Goal: Task Accomplishment & Management: Manage account settings

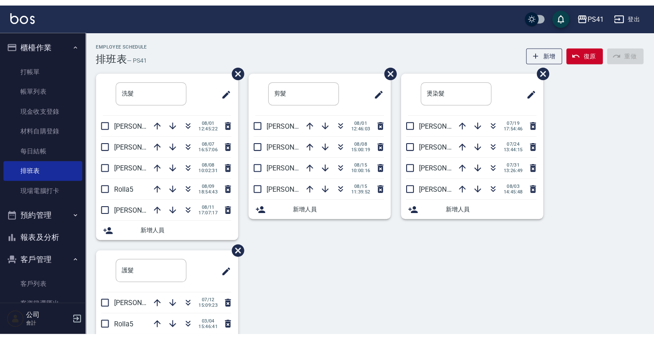
scroll to position [52, 0]
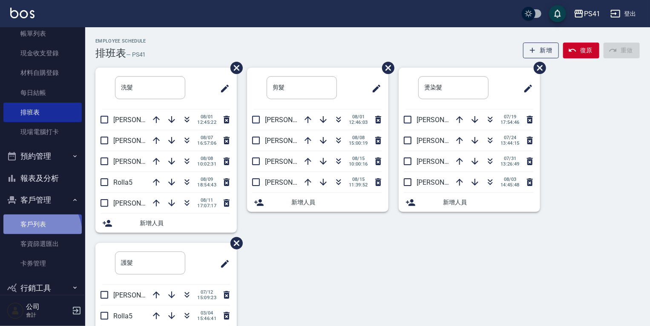
click at [36, 233] on link "客戶列表" at bounding box center [42, 225] width 78 height 20
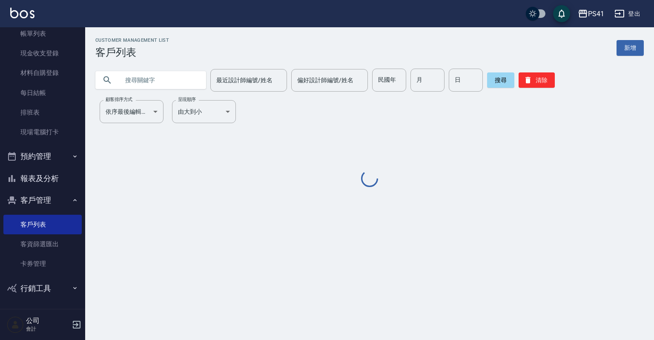
click at [147, 83] on input "text" at bounding box center [159, 80] width 80 height 23
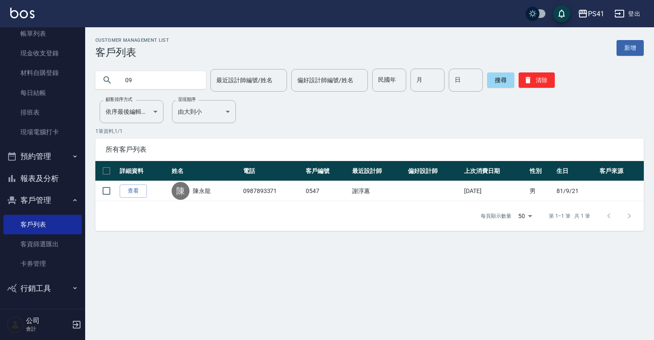
type input "0"
type input "0905722683"
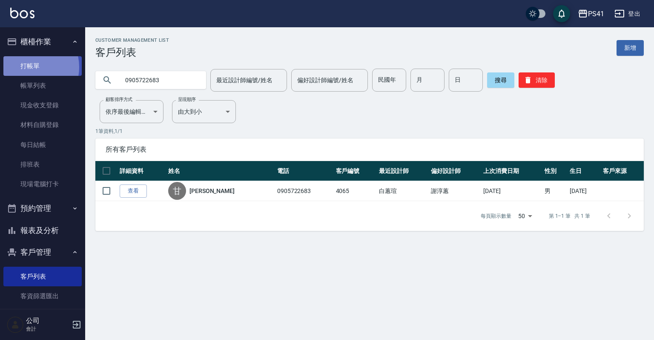
click at [29, 67] on link "打帳單" at bounding box center [42, 66] width 78 height 20
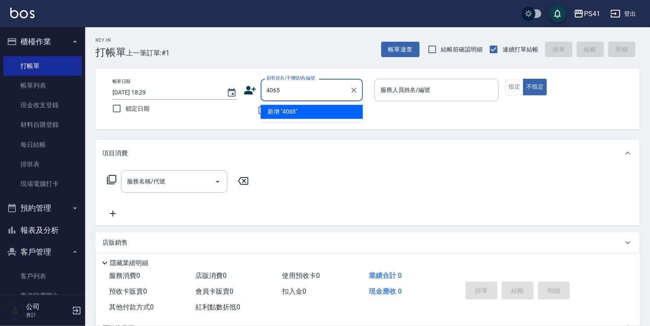
type input "4065"
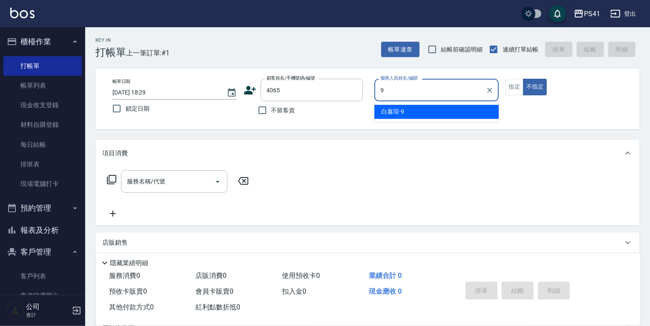
type input "白蕙瑄-9"
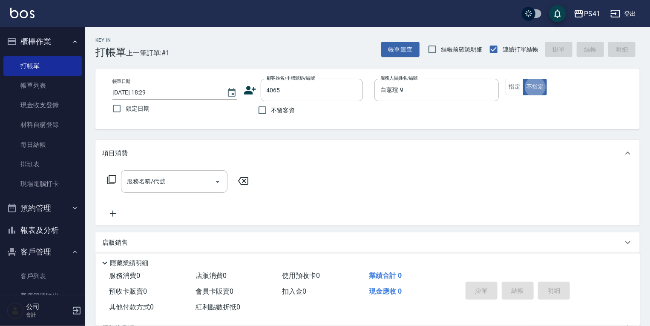
type button "false"
type input "21"
type input "[PERSON_NAME]/0905722683/4065"
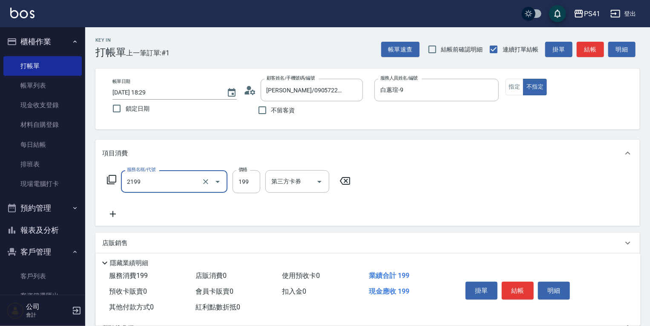
type input "不指定剪髮活動(2199)"
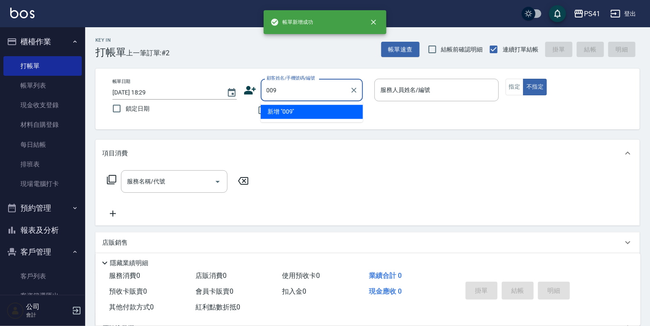
type input "009"
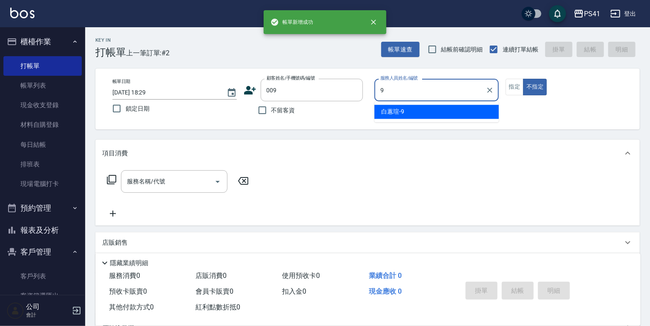
type input "白蕙瑄-9"
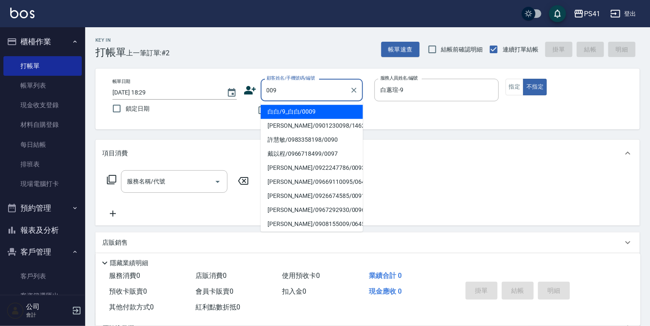
drag, startPoint x: 266, startPoint y: 88, endPoint x: 349, endPoint y: 114, distance: 87.0
click at [271, 92] on input "009" at bounding box center [305, 90] width 82 height 15
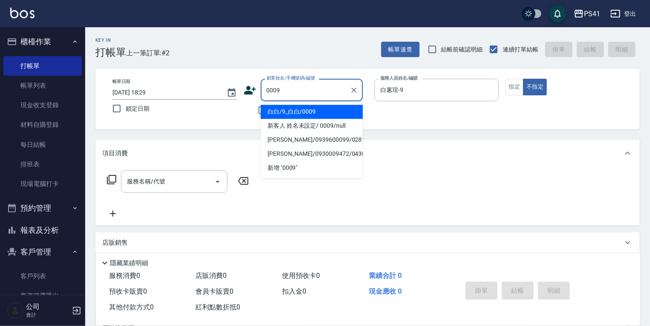
type input "白白/9_白白/0009"
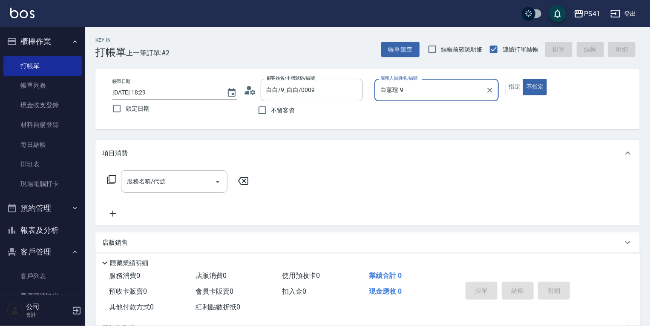
click at [523, 79] on button "不指定" at bounding box center [535, 87] width 24 height 17
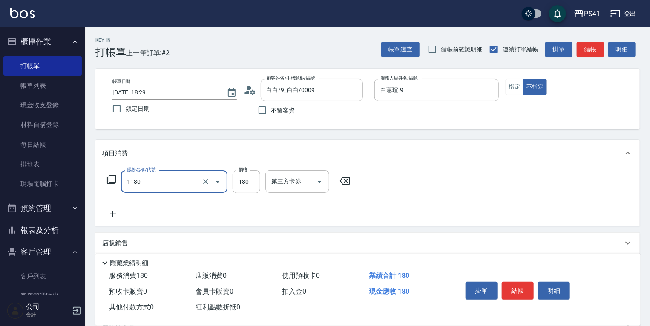
type input "洗髮(洗+剪不指定活動)(1180)"
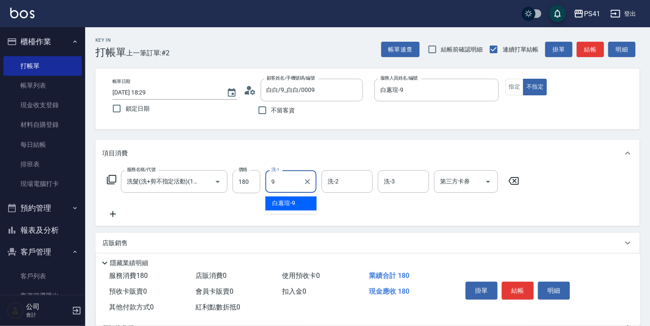
type input "白蕙瑄-9"
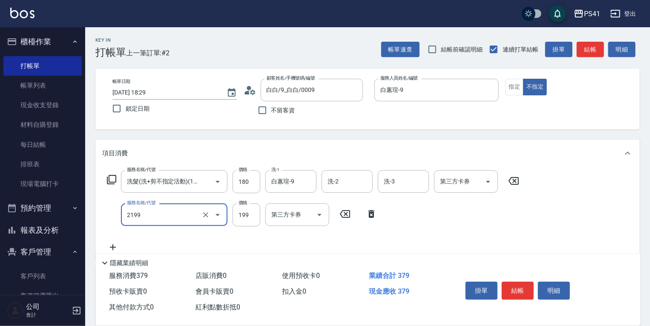
type input "不指定剪髮活動(2199)"
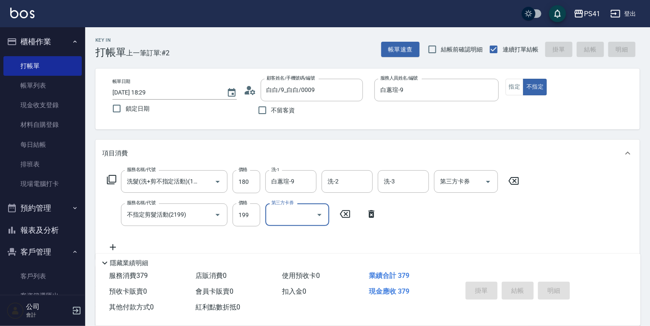
type input "[DATE] 18:30"
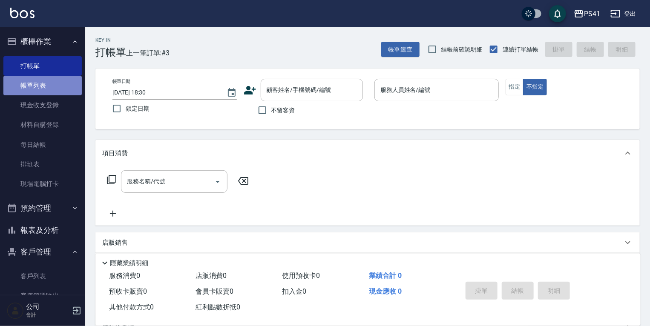
click at [63, 87] on link "帳單列表" at bounding box center [42, 86] width 78 height 20
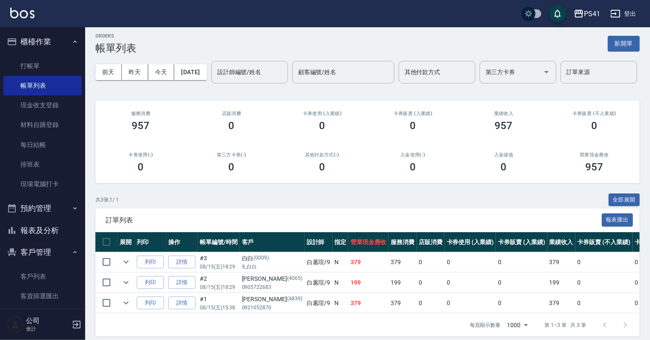
scroll to position [42, 0]
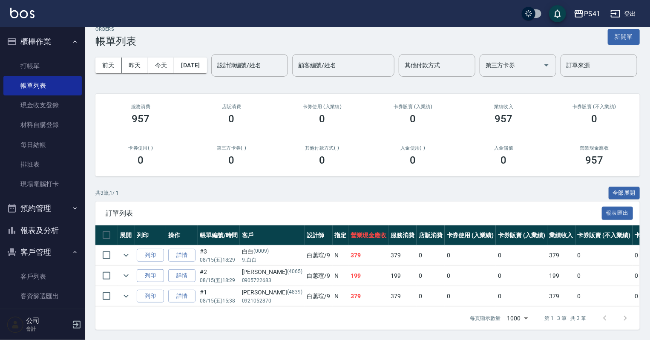
click at [57, 53] on ul "打帳單 帳單列表 現金收支登錄 材料自購登錄 每日結帳 排班表 現場電腦打卡" at bounding box center [42, 125] width 78 height 145
click at [59, 61] on link "打帳單" at bounding box center [42, 66] width 78 height 20
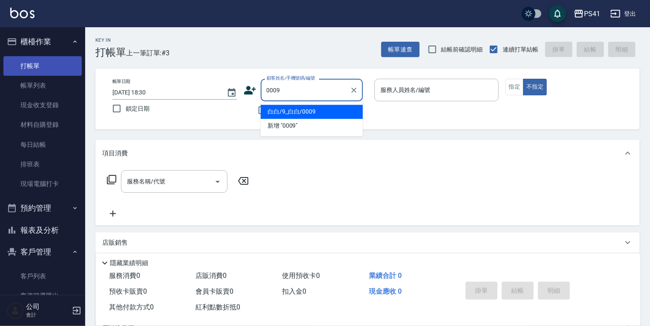
type input "白白/9_白白/0009"
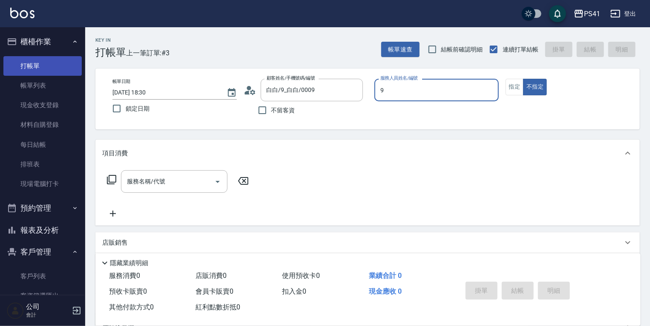
type input "白蕙瑄-9"
type button "false"
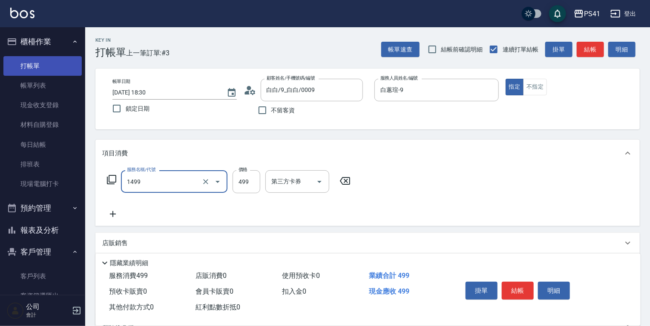
type input "活氧毛囊淨化髮浴(1499)"
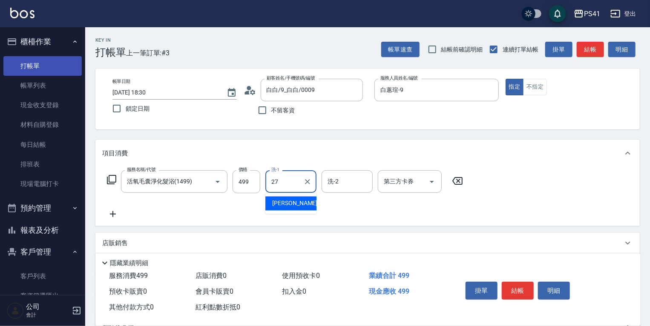
type input "佳佳-27"
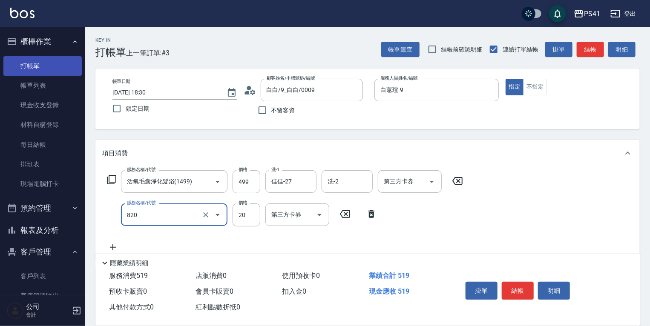
type input "潤絲(820)"
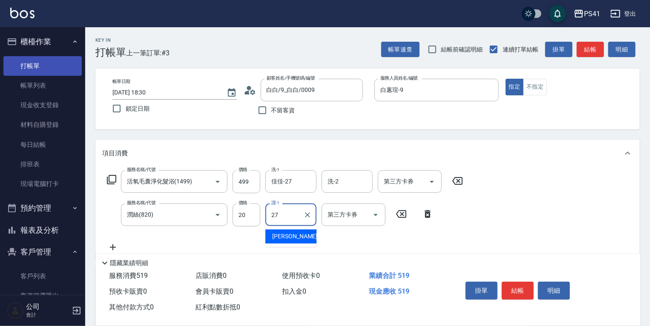
type input "佳佳-27"
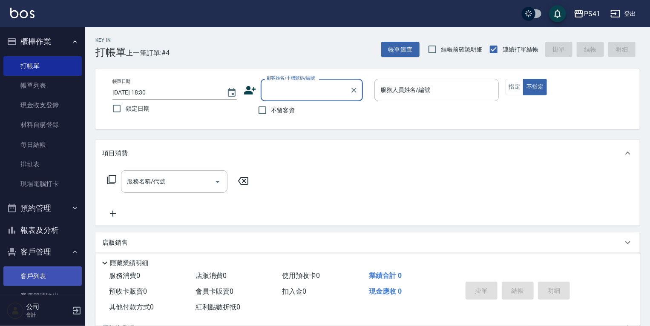
click at [37, 267] on link "客戶列表" at bounding box center [42, 277] width 78 height 20
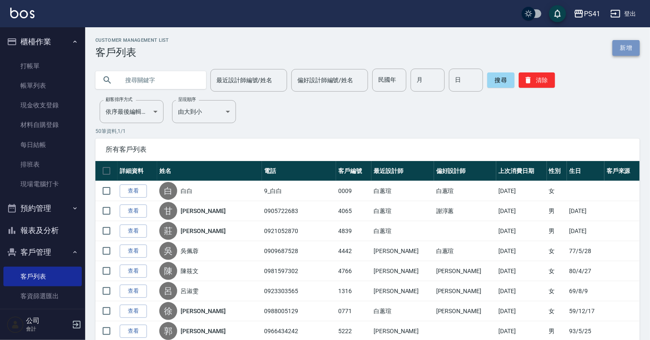
click at [625, 43] on link "新增" at bounding box center [625, 48] width 27 height 16
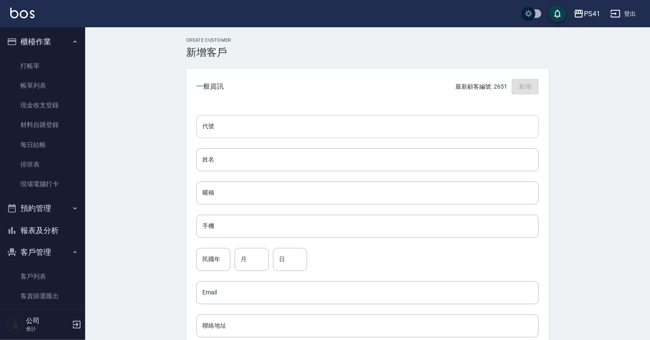
click at [294, 126] on input "代號" at bounding box center [367, 126] width 342 height 23
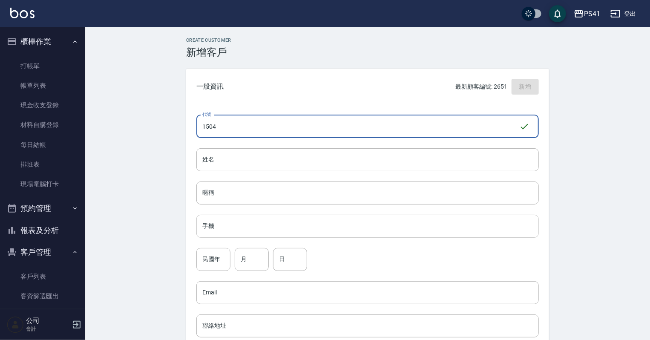
type input "1504"
click at [322, 218] on input "手機" at bounding box center [367, 226] width 342 height 23
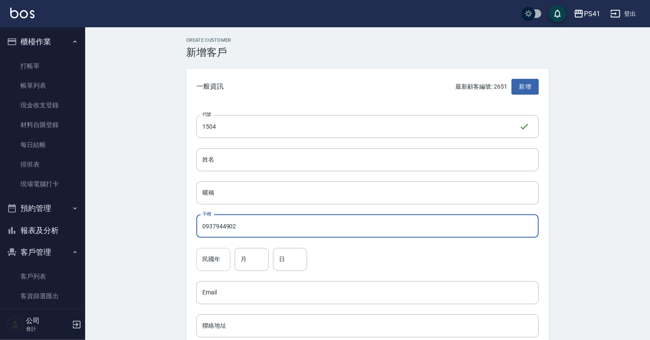
type input "0937944902"
click at [218, 264] on input "民國年" at bounding box center [213, 259] width 34 height 23
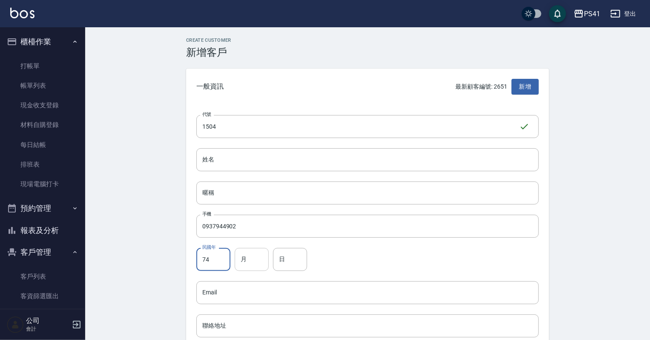
type input "74"
click at [241, 262] on input "月" at bounding box center [252, 259] width 34 height 23
type input "02"
click at [288, 256] on input "日" at bounding box center [290, 259] width 34 height 23
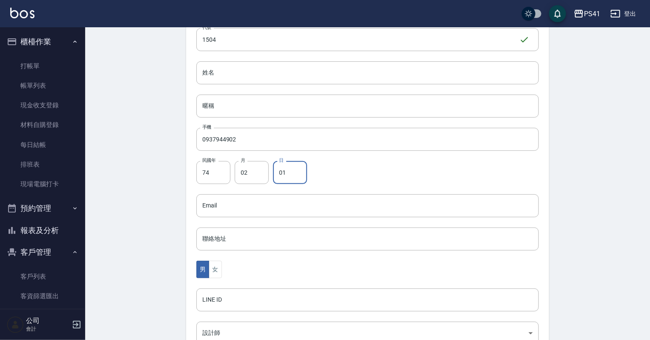
scroll to position [102, 0]
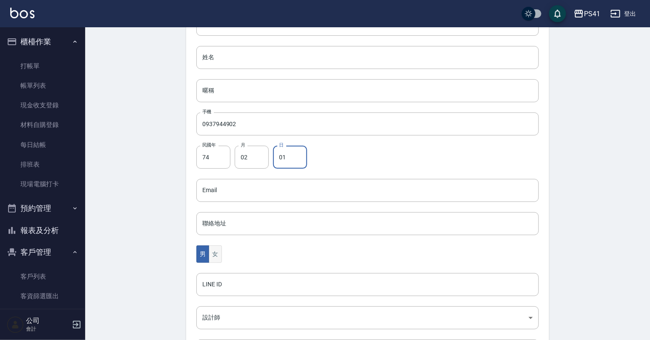
type input "01"
click at [219, 250] on button "女" at bounding box center [215, 253] width 13 height 17
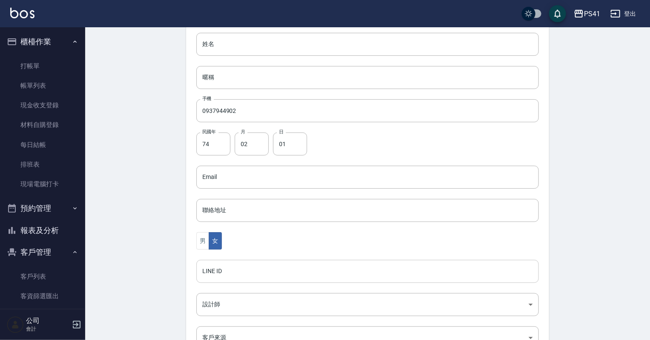
scroll to position [136, 0]
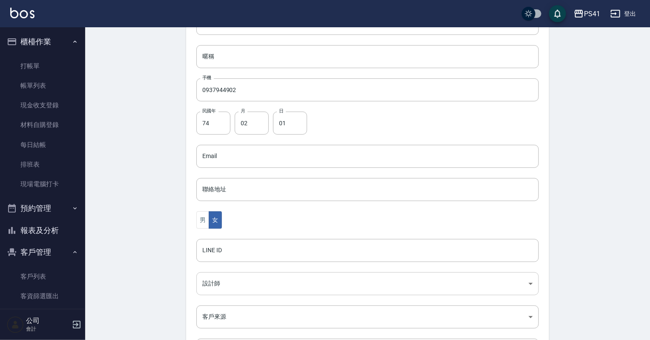
click at [221, 285] on body "PS41 登出 櫃檯作業 打帳單 帳單列表 現金收支登錄 材料自購登錄 每日結帳 排班表 現場電腦打卡 預約管理 預約管理 單日預約紀錄 單週預約紀錄 報表及…" at bounding box center [325, 141] width 650 height 555
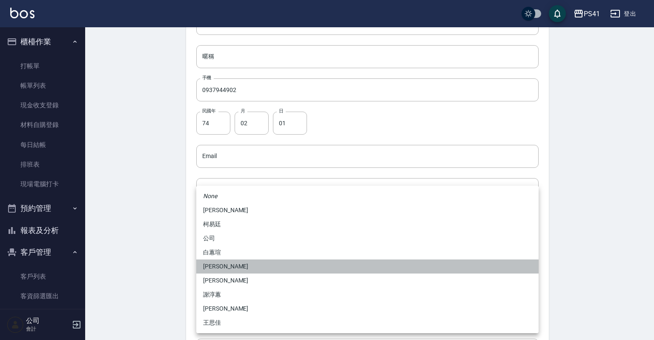
click at [216, 264] on li "[PERSON_NAME]" at bounding box center [367, 266] width 342 height 14
type input "b861b14a-5249-4bb7-9707-8502bff7da80"
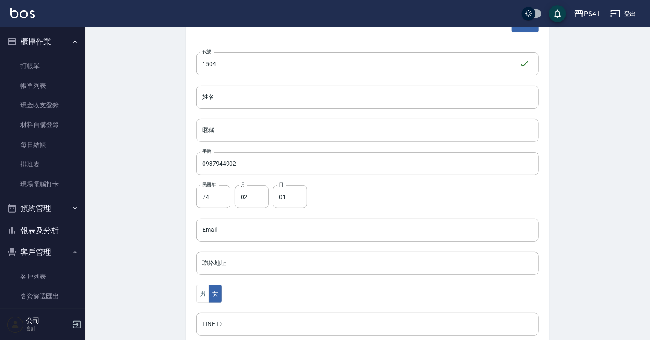
scroll to position [0, 0]
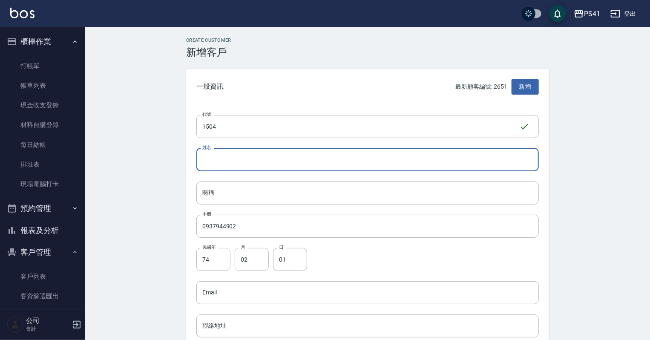
click at [217, 165] on input "姓名" at bounding box center [367, 159] width 342 height 23
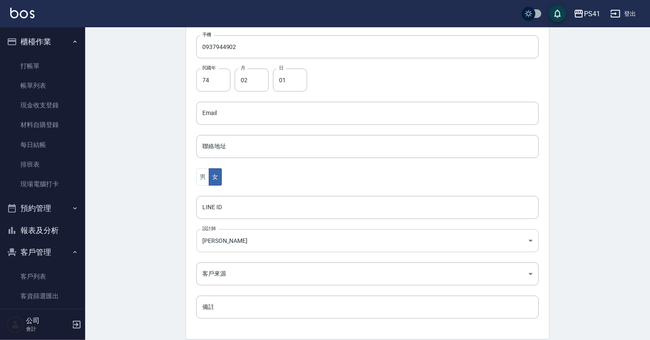
scroll to position [214, 0]
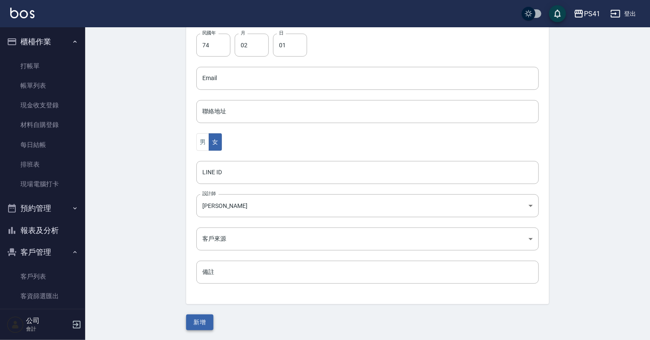
type input "[PERSON_NAME]"
click at [204, 324] on button "新增" at bounding box center [199, 322] width 27 height 16
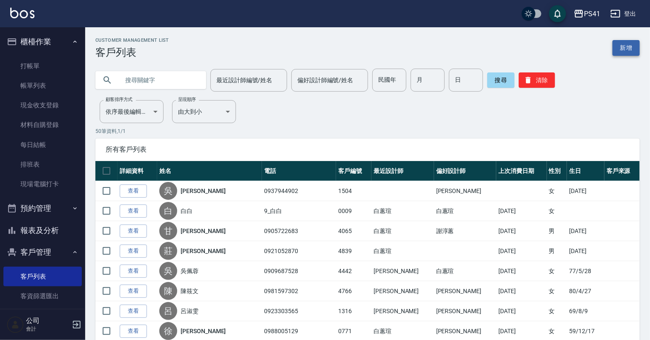
click at [627, 51] on link "新增" at bounding box center [625, 48] width 27 height 16
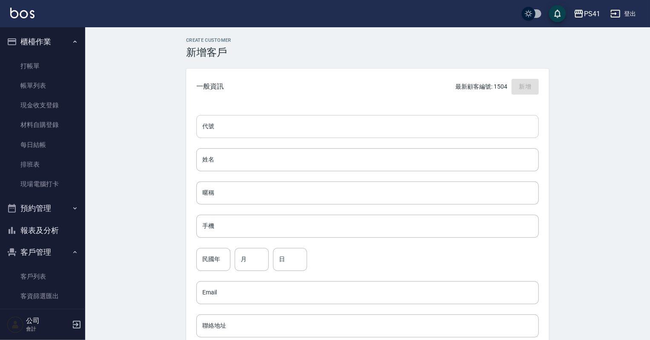
click at [224, 125] on input "代號" at bounding box center [367, 126] width 342 height 23
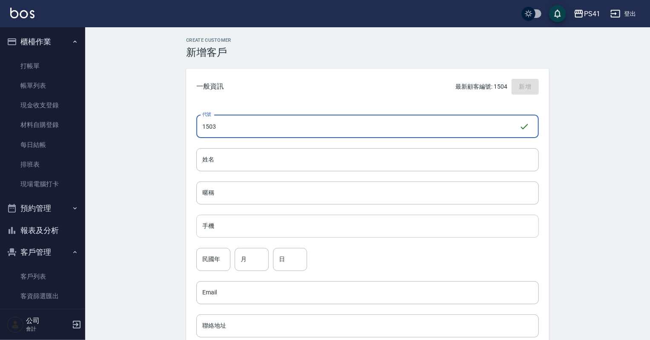
type input "1503"
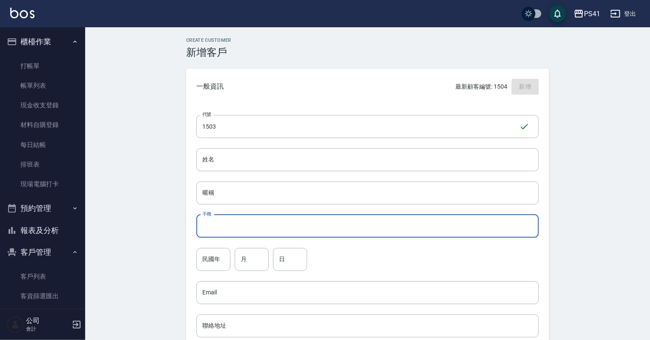
drag, startPoint x: 254, startPoint y: 221, endPoint x: 260, endPoint y: 227, distance: 7.5
click at [258, 227] on input "手機" at bounding box center [367, 226] width 342 height 23
type input "0978277027"
click at [227, 152] on input "姓名" at bounding box center [367, 159] width 342 height 23
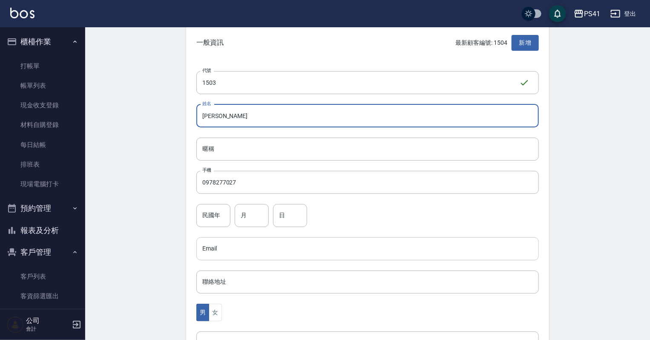
scroll to position [102, 0]
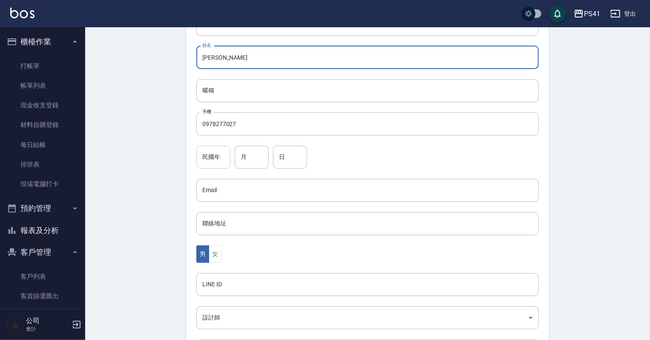
type input "[PERSON_NAME]"
click at [219, 162] on input "民國年" at bounding box center [213, 157] width 34 height 23
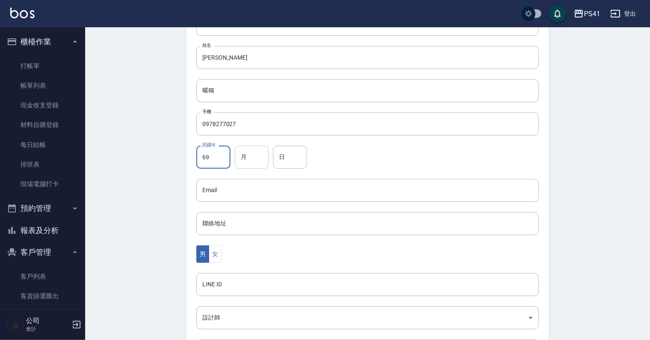
type input "69"
drag, startPoint x: 266, startPoint y: 156, endPoint x: 257, endPoint y: 138, distance: 19.6
click at [266, 156] on input "月" at bounding box center [252, 157] width 34 height 23
type input "01"
click at [296, 165] on input "日" at bounding box center [290, 157] width 34 height 23
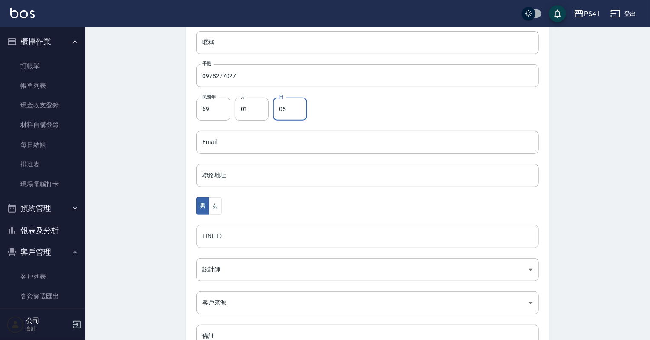
scroll to position [214, 0]
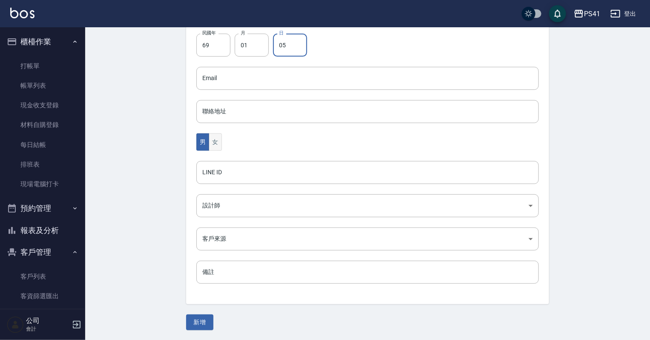
type input "05"
click at [213, 141] on button "女" at bounding box center [215, 141] width 13 height 17
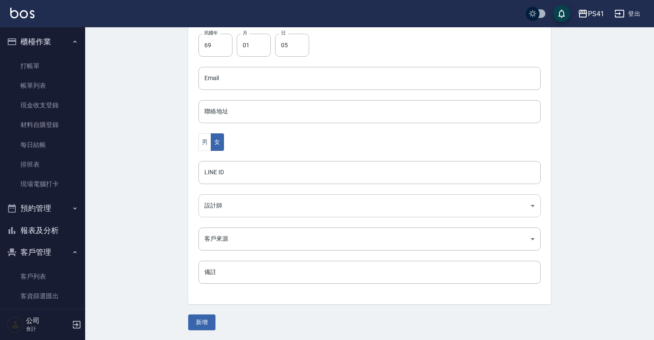
click at [218, 210] on body "PS41 登出 櫃檯作業 打帳單 帳單列表 現金收支登錄 材料自購登錄 每日結帳 排班表 現場電腦打卡 預約管理 預約管理 單日預約紀錄 單週預約紀錄 報表及…" at bounding box center [327, 63] width 654 height 555
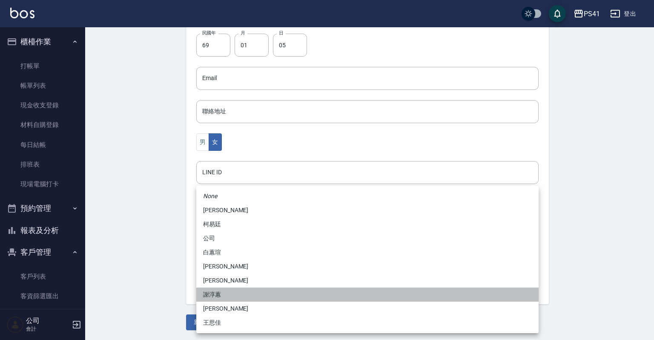
click at [227, 295] on li "謝淳蕙" at bounding box center [367, 294] width 342 height 14
type input "8c411568-4112-470a-9bf0-dab44adfddc4"
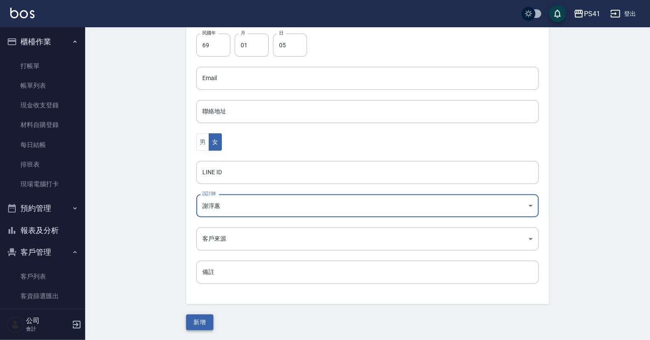
click at [188, 320] on button "新增" at bounding box center [199, 322] width 27 height 16
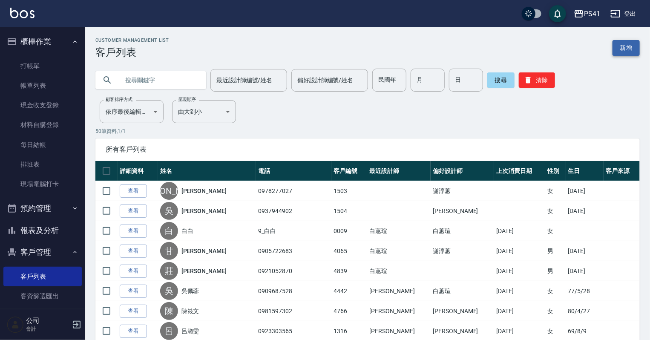
click at [625, 44] on link "新增" at bounding box center [625, 48] width 27 height 16
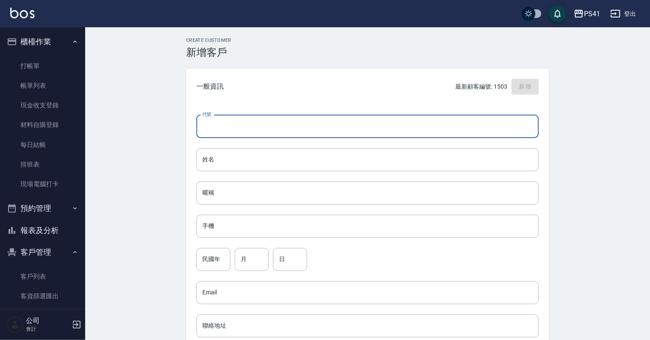
click at [327, 119] on input "代號" at bounding box center [367, 126] width 342 height 23
type input "1506"
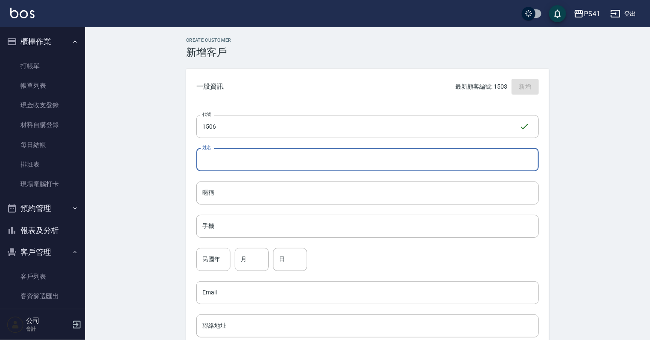
click at [287, 161] on input "姓名" at bounding box center [367, 159] width 342 height 23
type input "[PERSON_NAME]"
click at [256, 224] on input "手機" at bounding box center [367, 226] width 342 height 23
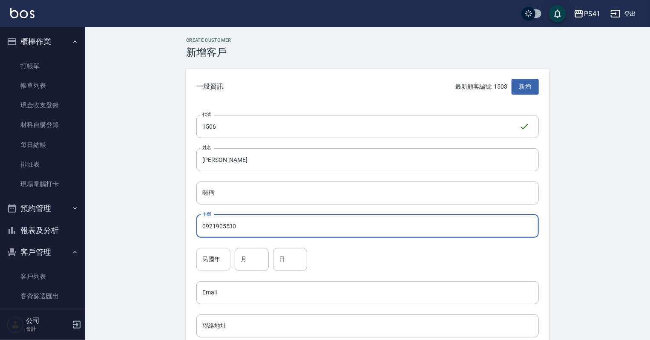
type input "0921905530"
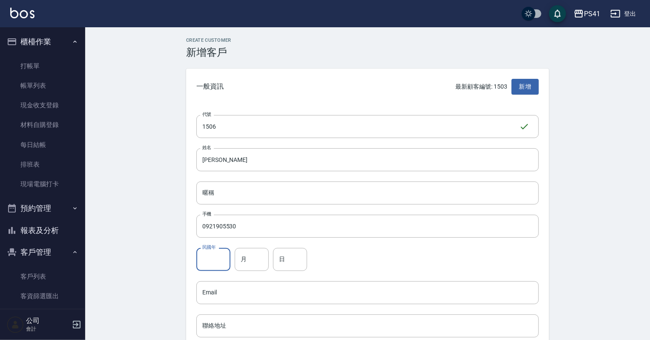
click at [199, 251] on input "民國年" at bounding box center [213, 259] width 34 height 23
type input "66"
click at [258, 267] on input "月" at bounding box center [252, 259] width 34 height 23
type input "06"
click at [279, 264] on input "日" at bounding box center [290, 259] width 34 height 23
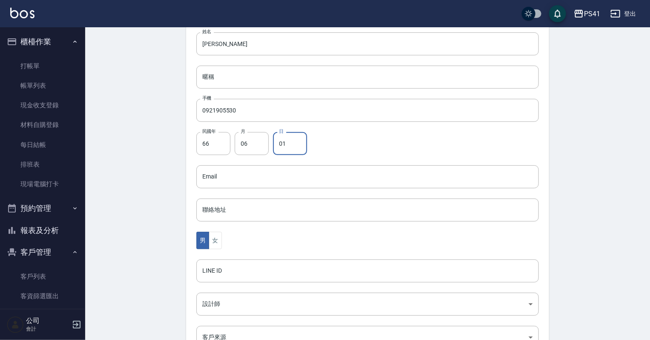
scroll to position [136, 0]
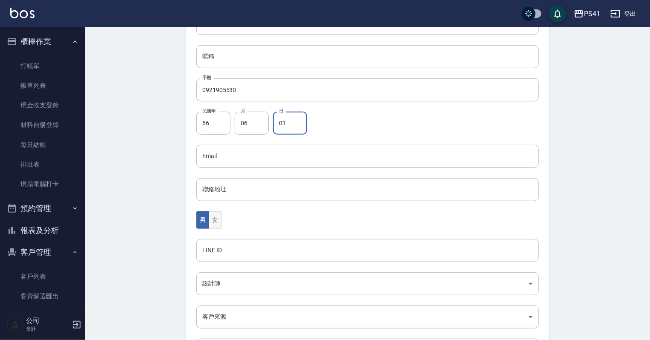
type input "01"
click at [213, 222] on button "女" at bounding box center [215, 219] width 13 height 17
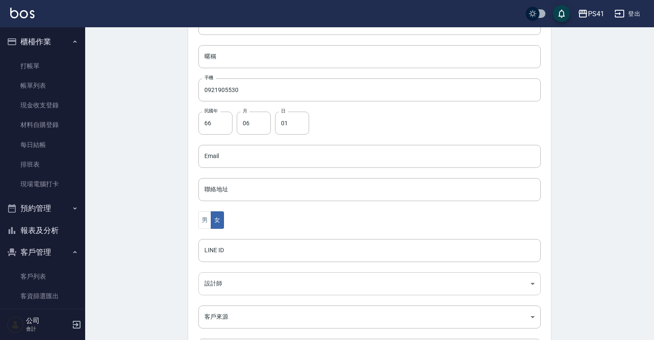
click at [222, 280] on body "PS41 登出 櫃檯作業 打帳單 帳單列表 現金收支登錄 材料自購登錄 每日結帳 排班表 現場電腦打卡 預約管理 預約管理 單日預約紀錄 單週預約紀錄 報表及…" at bounding box center [327, 141] width 654 height 555
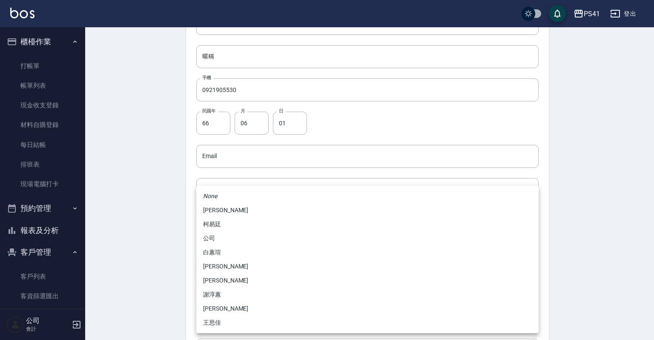
click at [221, 224] on li "柯易廷" at bounding box center [367, 224] width 342 height 14
type input "a4b5a48f-48c4-4a60-a2f1-ef8685389a6a"
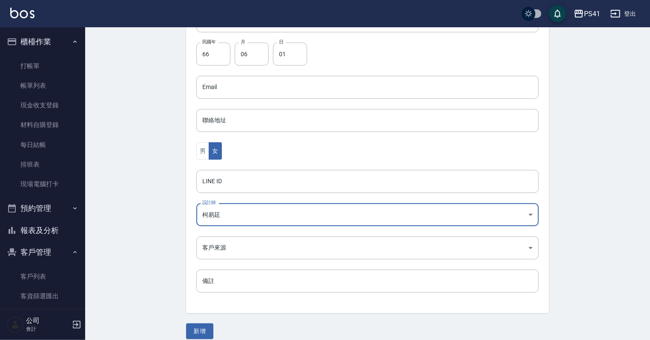
scroll to position [214, 0]
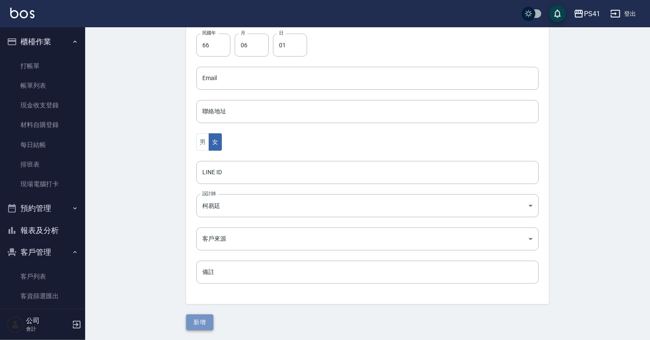
drag, startPoint x: 210, startPoint y: 321, endPoint x: 211, endPoint y: 314, distance: 6.9
click at [210, 320] on button "新增" at bounding box center [199, 322] width 27 height 16
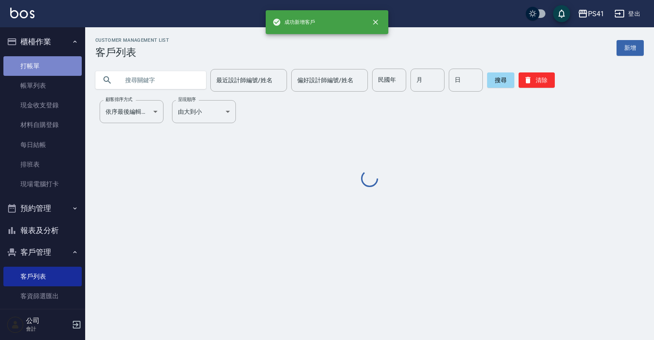
click at [61, 61] on link "打帳單" at bounding box center [42, 66] width 78 height 20
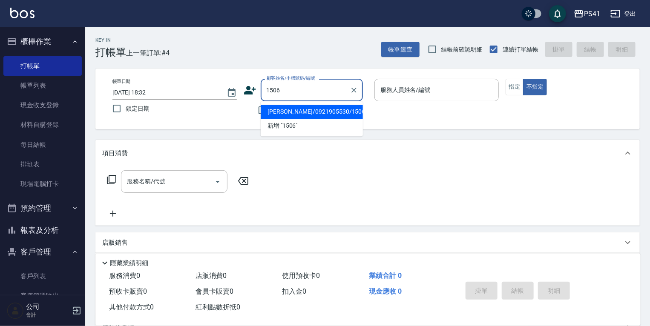
type input "[PERSON_NAME]/0921905530/1506"
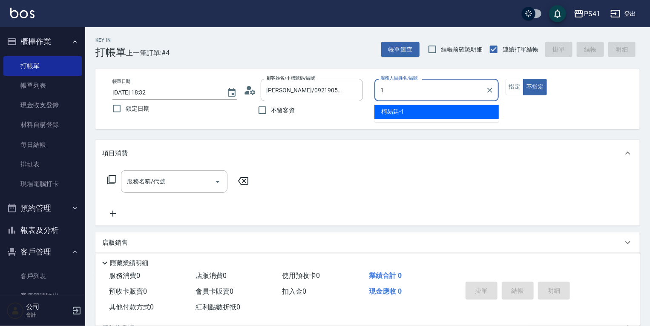
type input "1"
type button "false"
type input "[PERSON_NAME]-1"
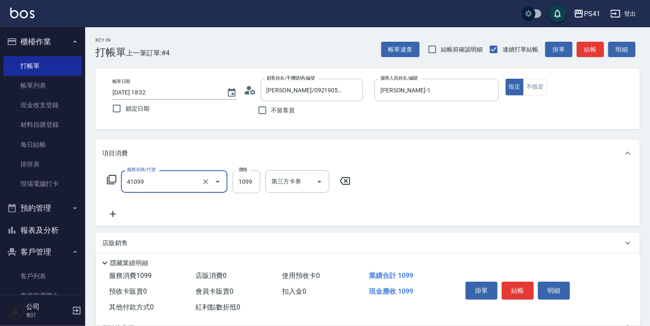
type input "公司活動/早鳥(41099)"
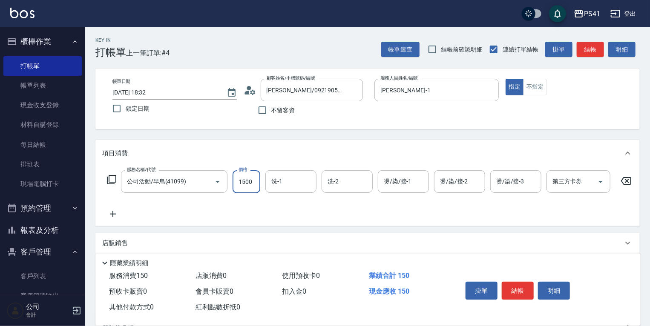
type input "1500"
type input "佳佳-27"
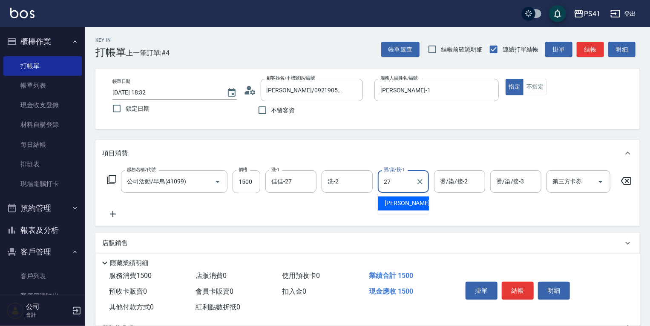
type input "佳佳-27"
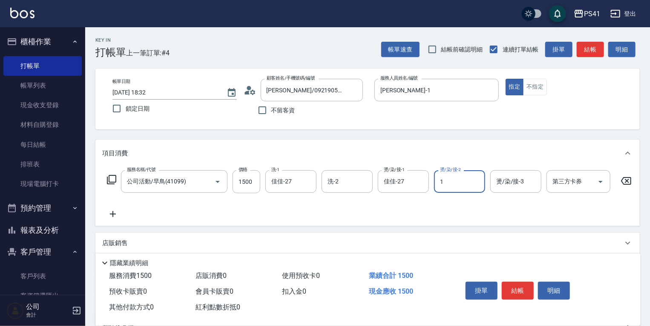
type input "[PERSON_NAME]-1"
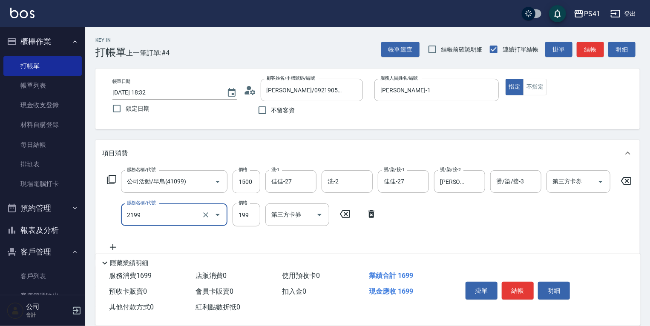
type input "不指定剪髮活動(2199)"
click at [541, 85] on button "不指定" at bounding box center [535, 87] width 24 height 17
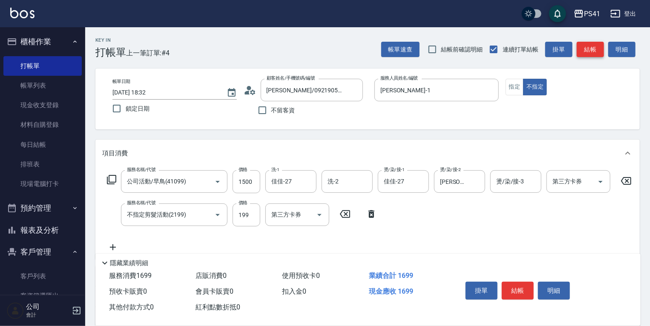
click at [589, 51] on button "結帳" at bounding box center [590, 50] width 27 height 16
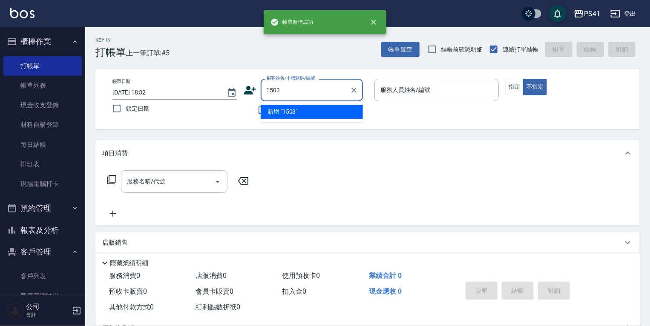
type input "1503"
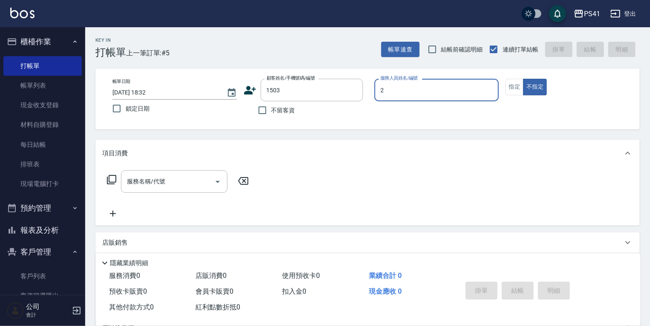
type input "[PERSON_NAME]-2"
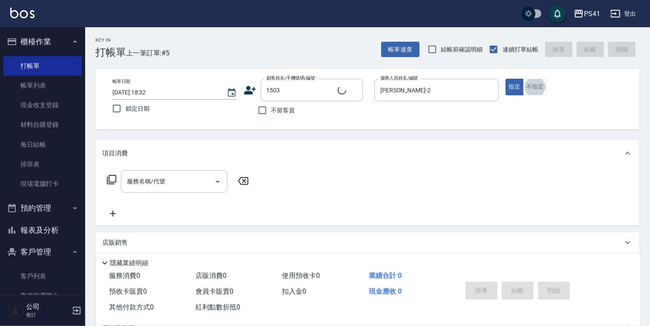
type input "[PERSON_NAME]/0978277027/1503"
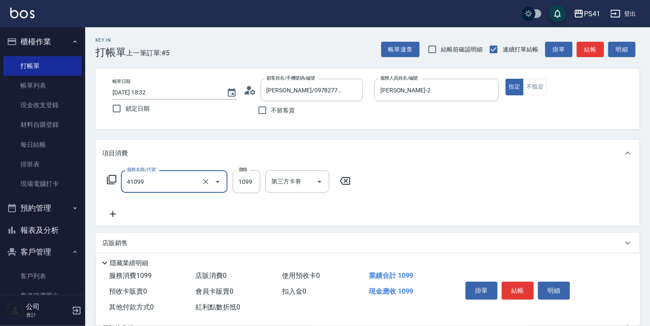
type input "公司活動/早鳥(41099)"
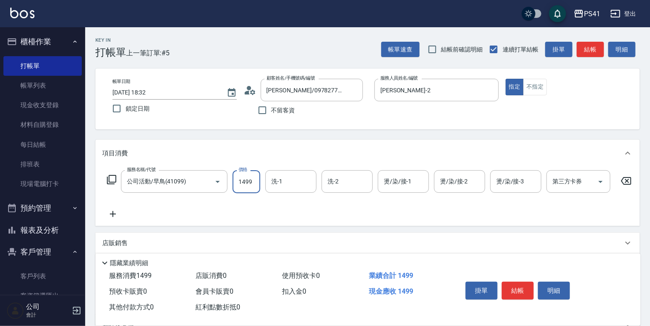
type input "1499"
type input "[PERSON_NAME]-26"
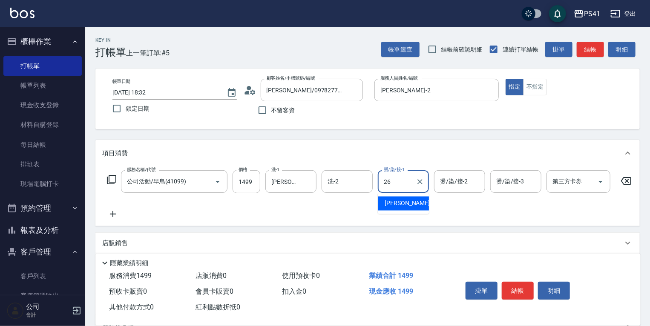
type input "[PERSON_NAME]-26"
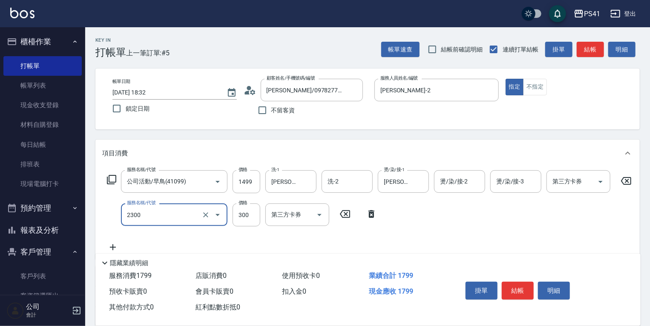
type input "剪髮(2300)"
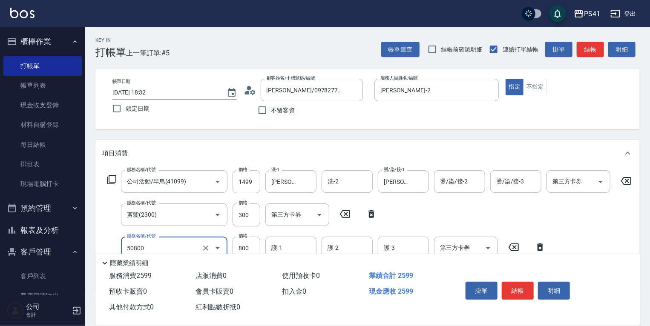
type input "原價401~800護髮(50800)"
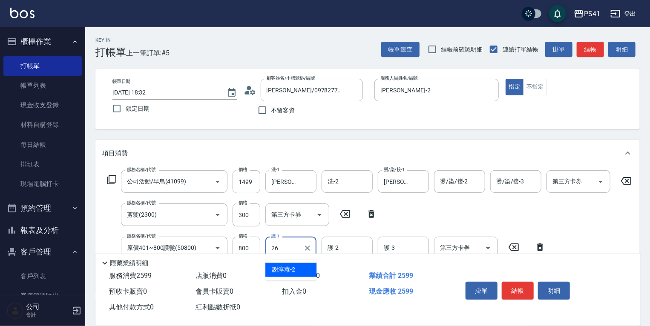
type input "[PERSON_NAME]-26"
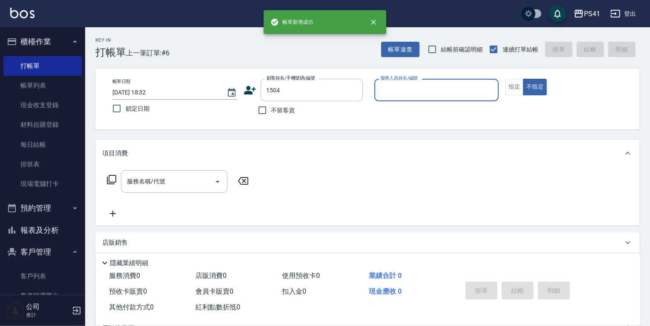
type input "[PERSON_NAME]/0937944902/1504"
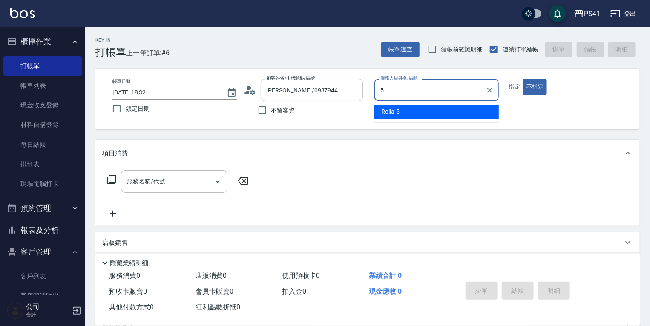
type input "Rolla-5"
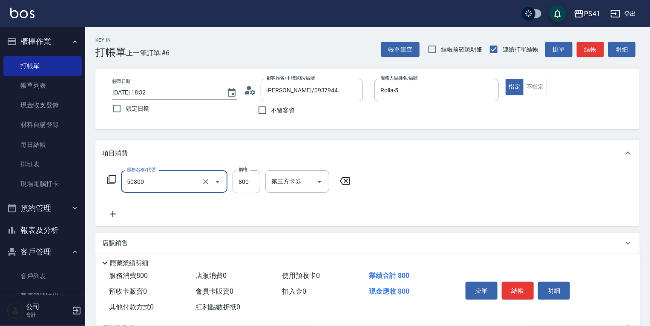
type input "原價401~800護髮(50800)"
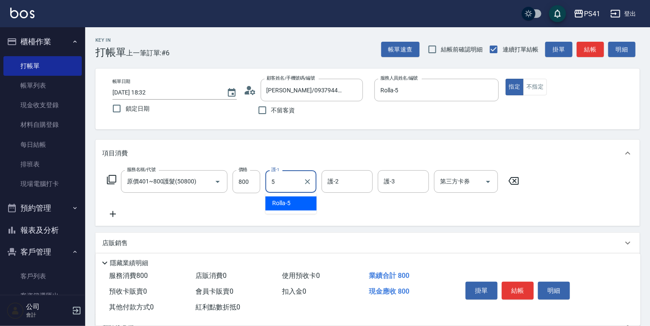
type input "Rolla-5"
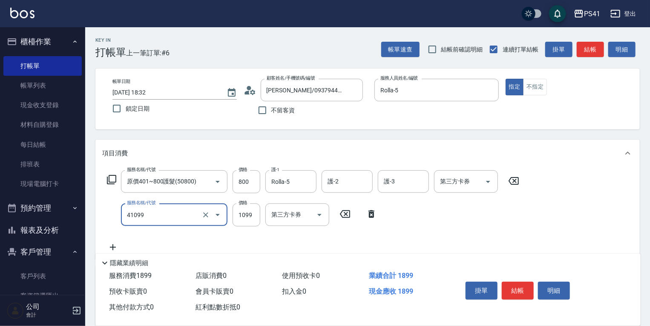
type input "公司活動/早鳥(41099)"
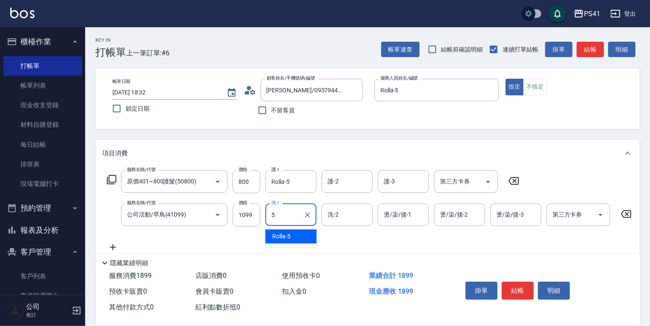
type input "Rolla-5"
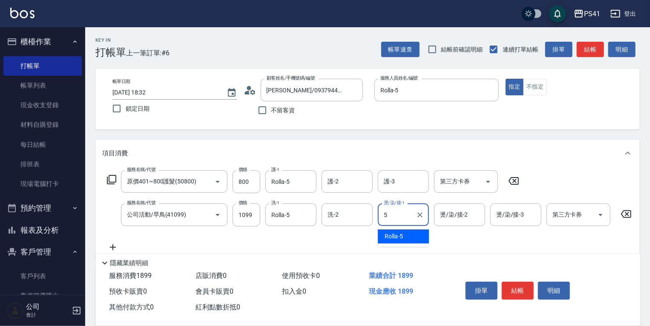
type input "Rolla-5"
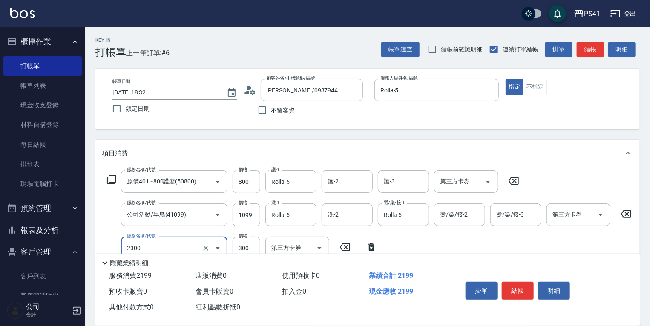
type input "剪髮(2300)"
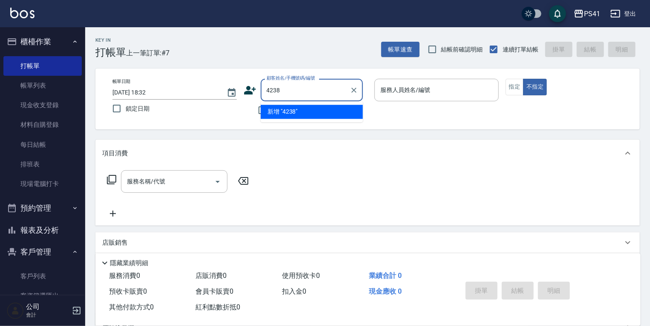
type input "4238"
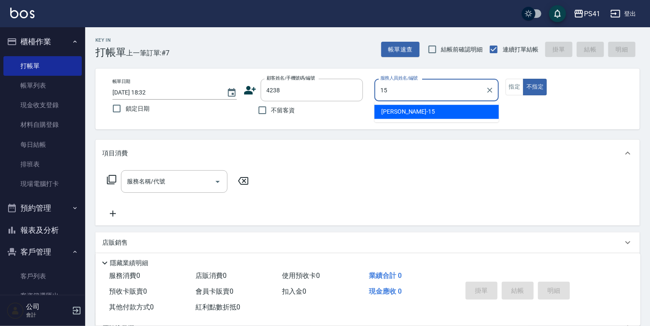
type input "[PERSON_NAME]-15"
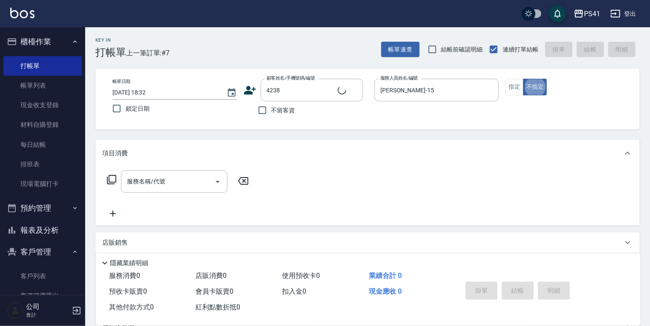
type input "[PERSON_NAME]/0972896308/4238"
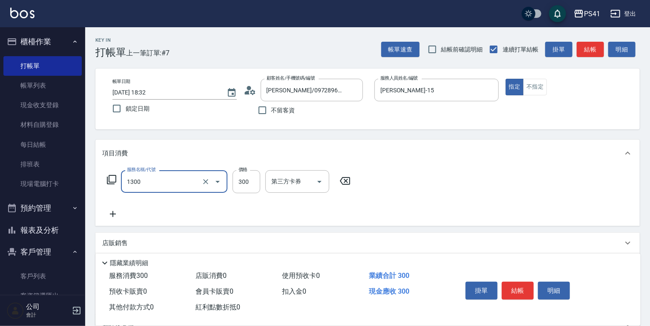
type input "洗髮300(1300)"
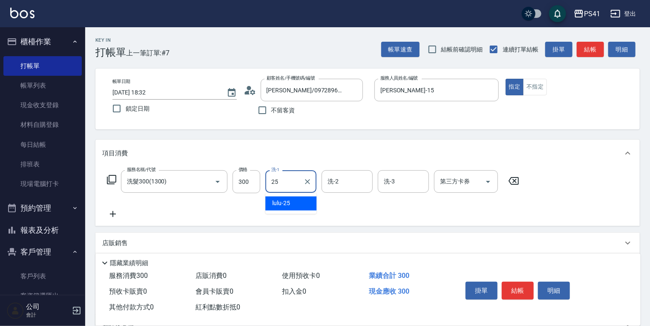
type input "lulu-25"
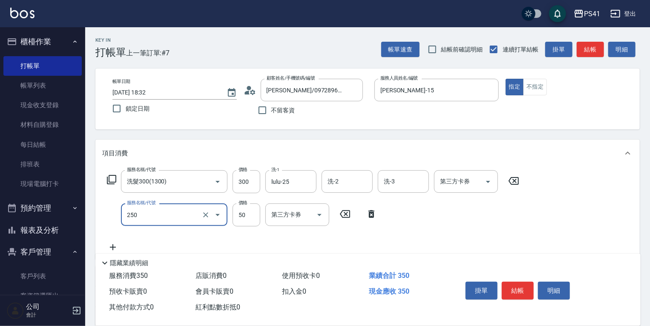
type input "剪瀏海(250)"
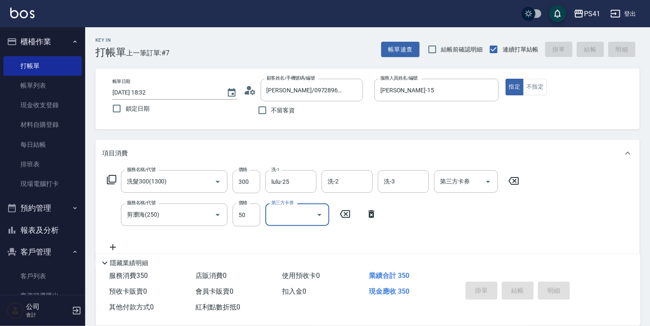
type input "[DATE] 18:33"
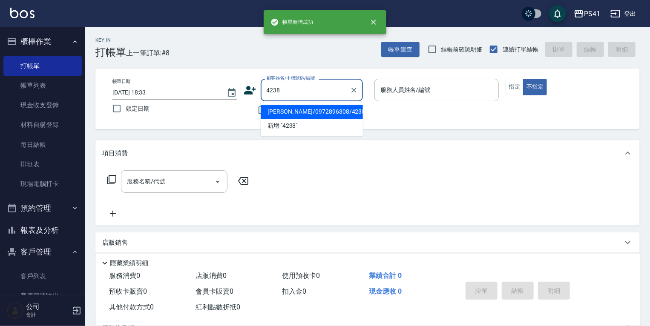
type input "[PERSON_NAME]/0972896308/4238"
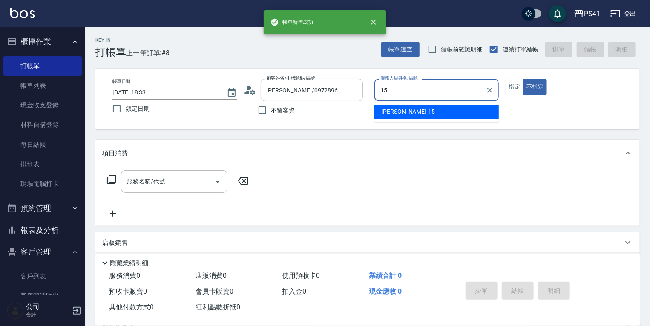
type input "[PERSON_NAME]-15"
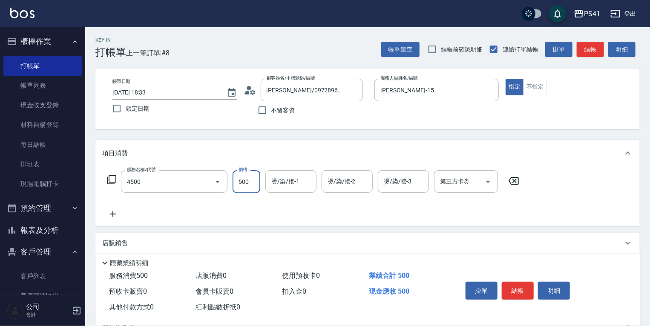
type input "補染(4500)"
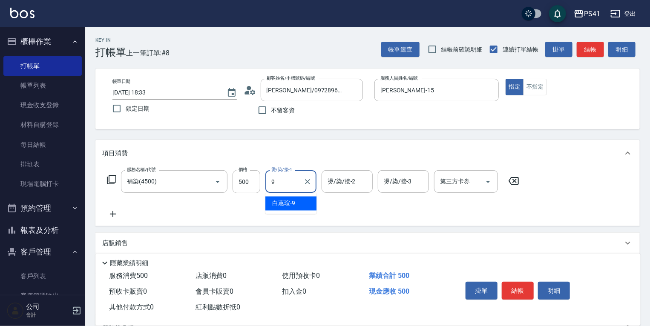
type input "白蕙瑄-9"
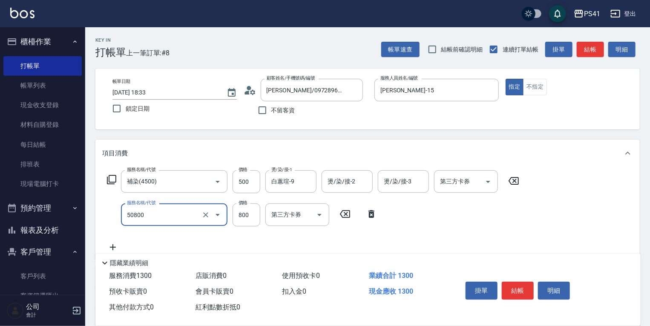
type input "原價401~800護髮(50800)"
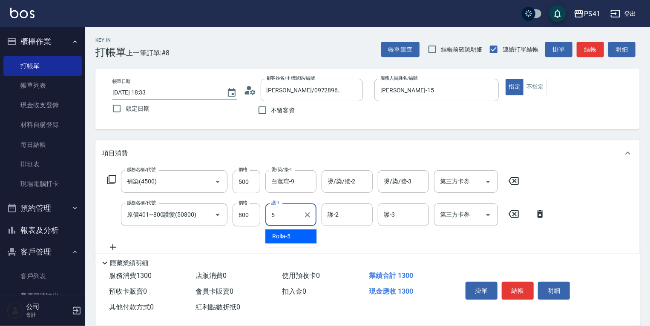
type input "Rolla-5"
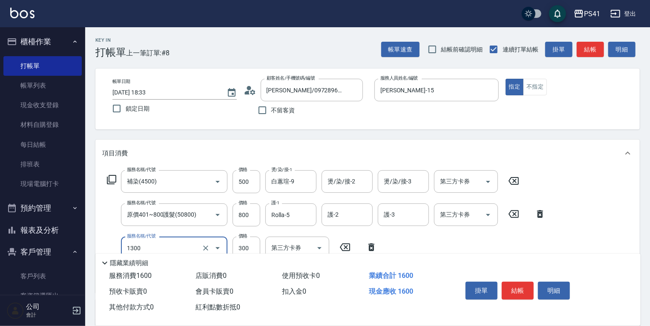
type input "洗髮300(1300)"
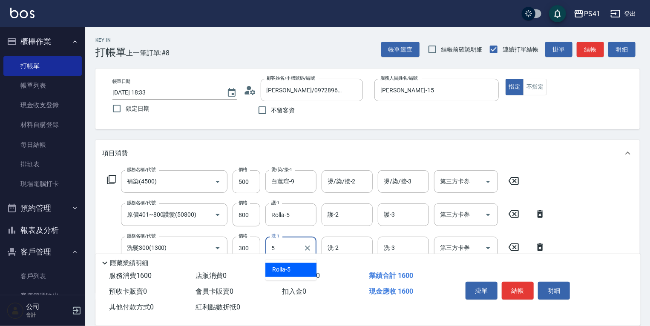
type input "Rolla-5"
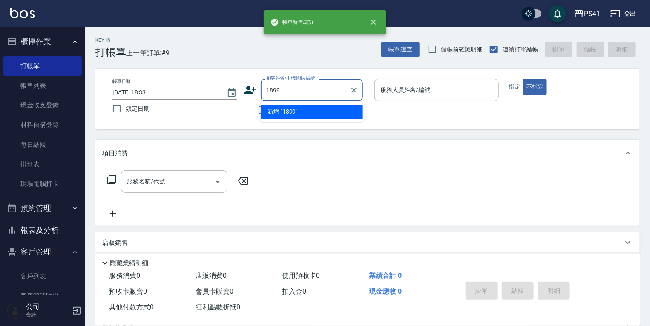
type input "1899"
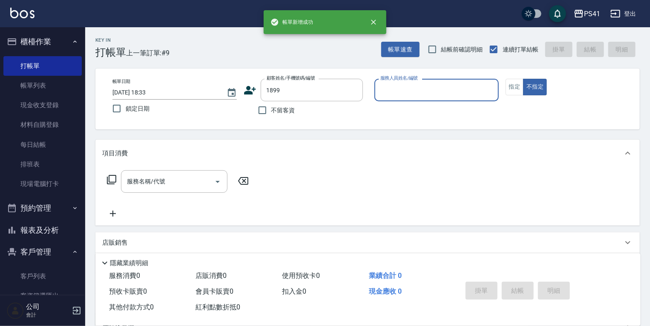
type input "2"
type input "[PERSON_NAME]庭/0980574692/1899"
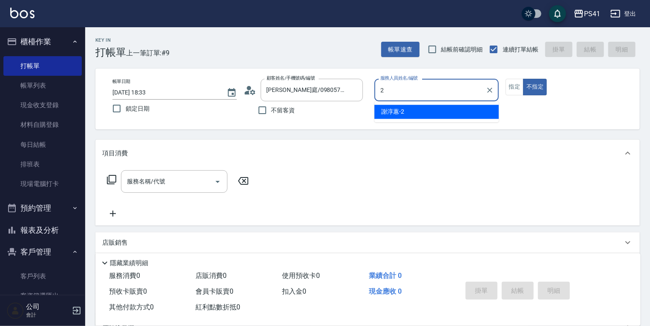
type input "[PERSON_NAME]-2"
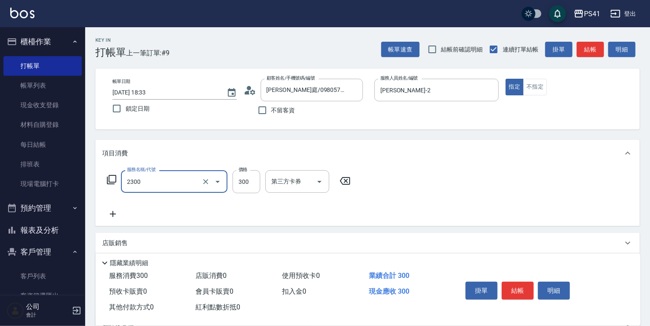
type input "剪髮(2300)"
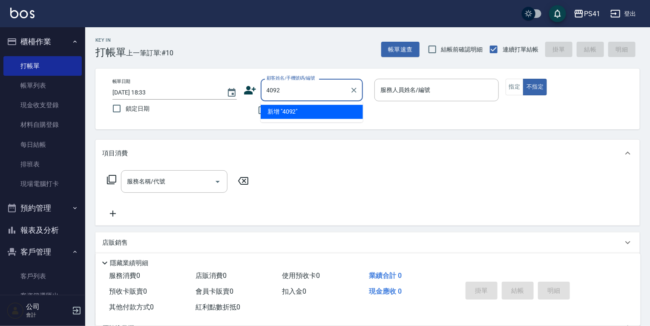
type input "4092"
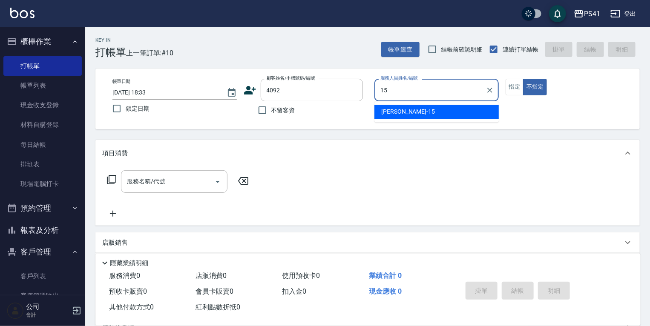
type input "[PERSON_NAME]-15"
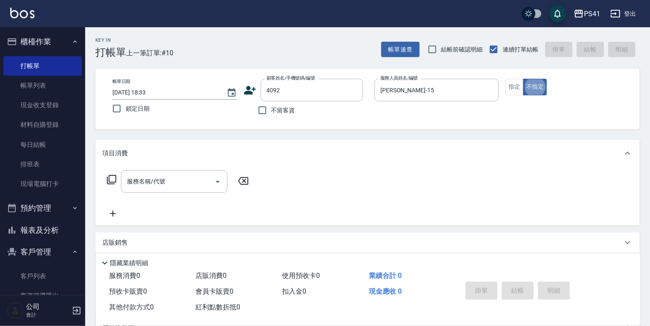
type input "[PERSON_NAME]/0953843722/4092"
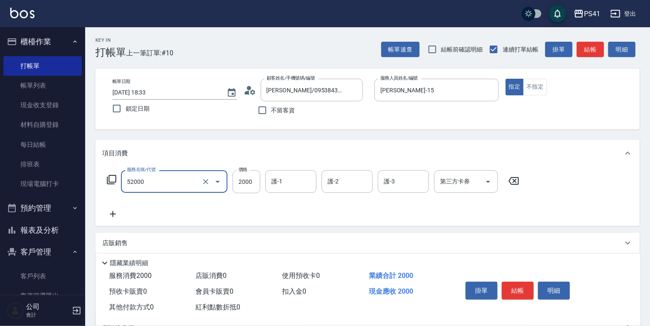
type input "原價1501~2000護髮(52000)"
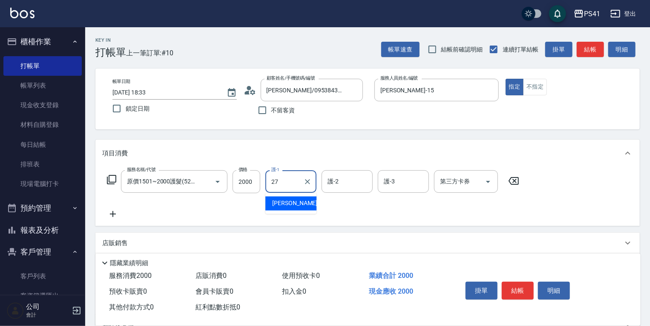
type input "佳佳-27"
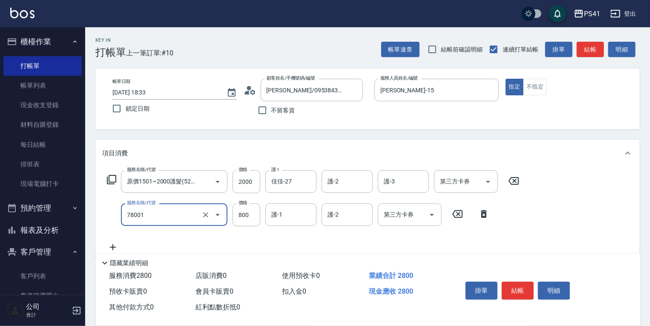
type input "SIG頭皮養護泥膜(78001)"
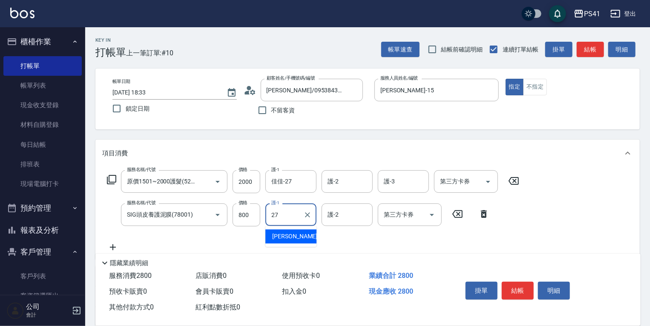
type input "佳佳-27"
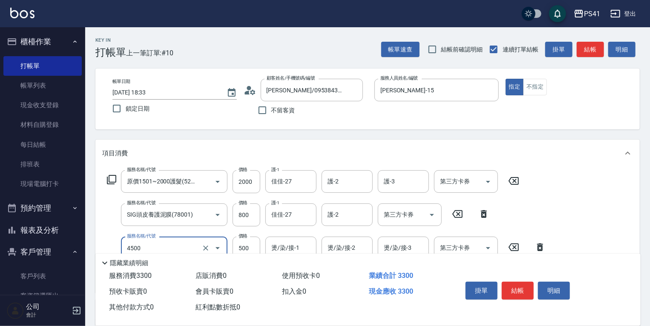
type input "補染(4500)"
type input "lulu-25"
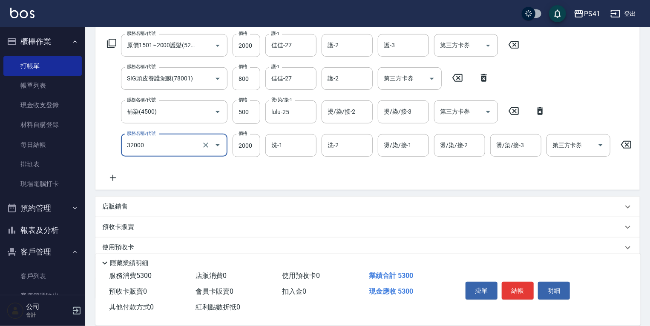
type input "2000以上燙髮(32000)"
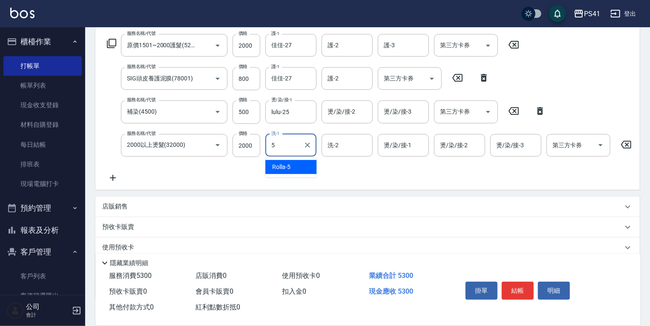
type input "Rolla-5"
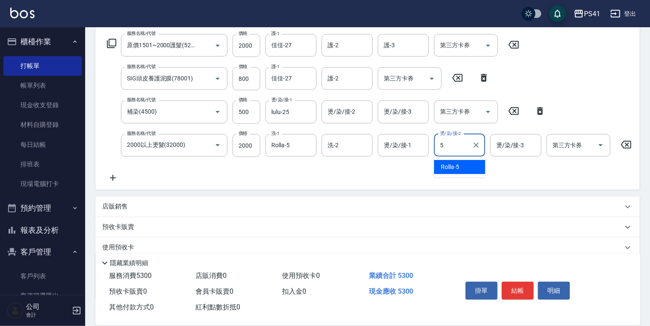
type input "Rolla-5"
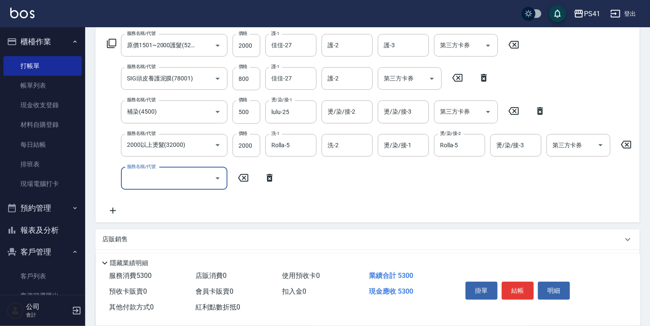
scroll to position [170, 0]
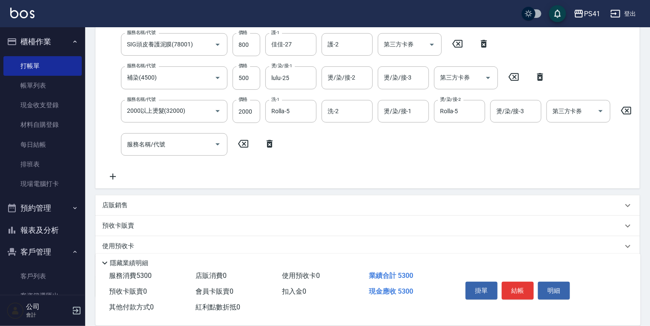
click at [157, 210] on div "店販銷售" at bounding box center [362, 205] width 520 height 9
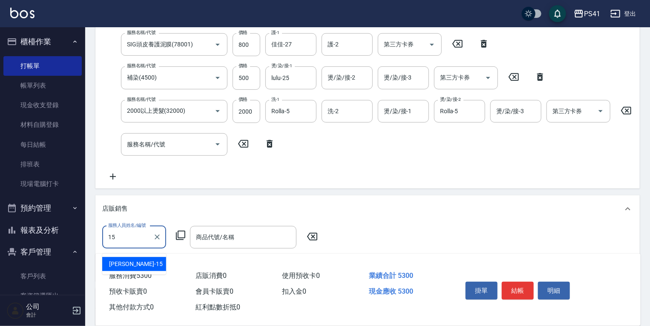
type input "[PERSON_NAME]-15"
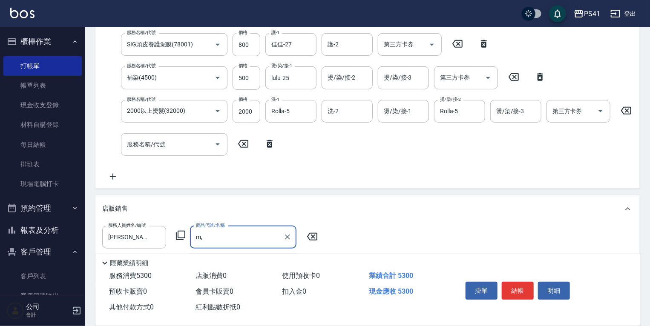
type input "m"
type input "許"
type input "哥德式-四重奏雪球藍"
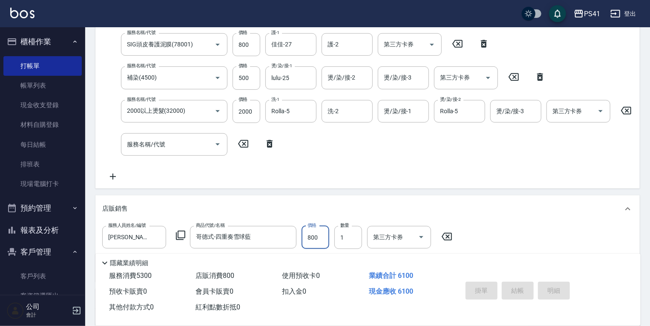
type input "[DATE] 18:34"
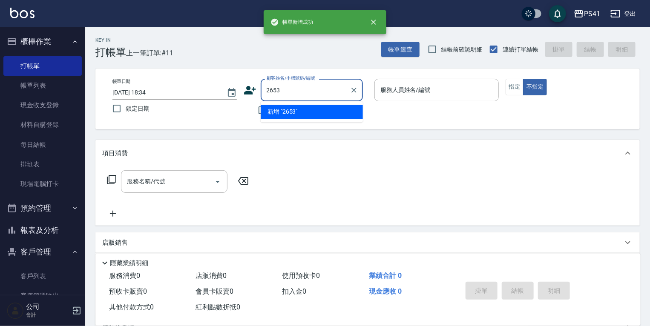
type input "2653"
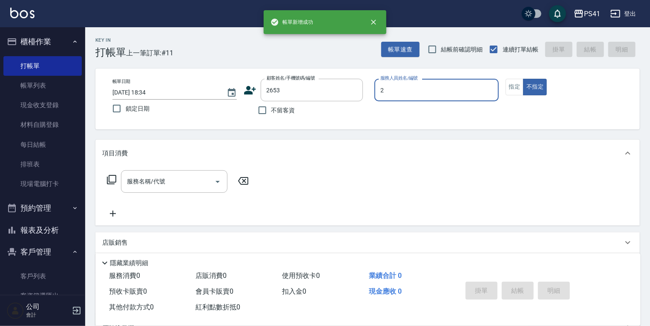
type input "[PERSON_NAME]-2"
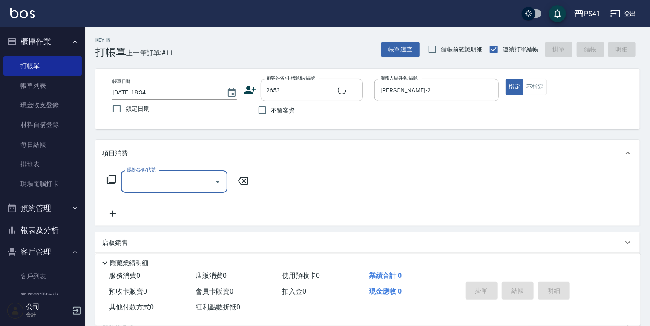
type input "[PERSON_NAME]/0923972228/2653"
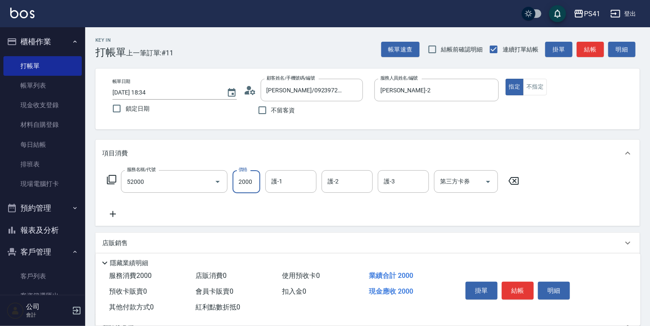
type input "原價1501~2000護髮(52000)"
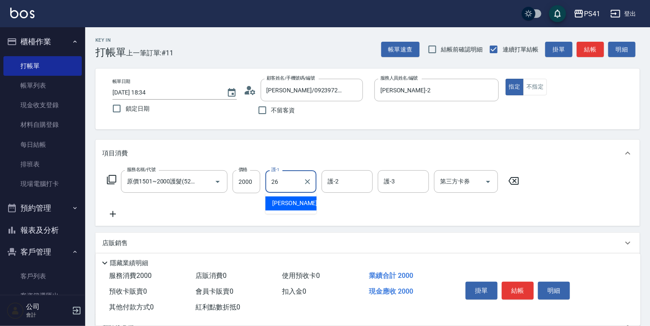
type input "[PERSON_NAME]-26"
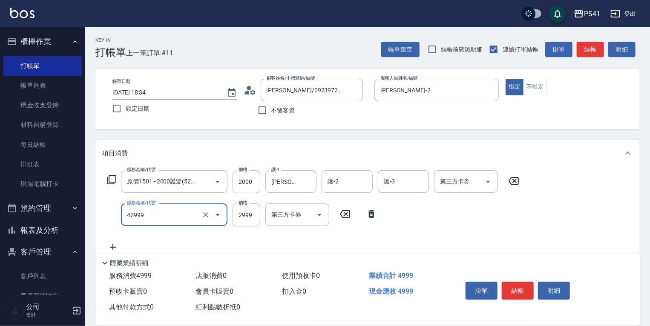
type input "漂染肩上2999以上(42999)"
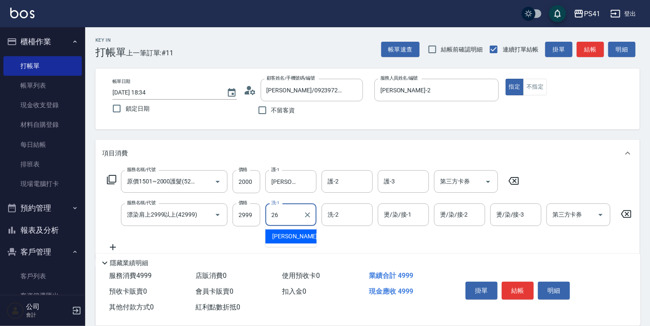
type input "[PERSON_NAME]-26"
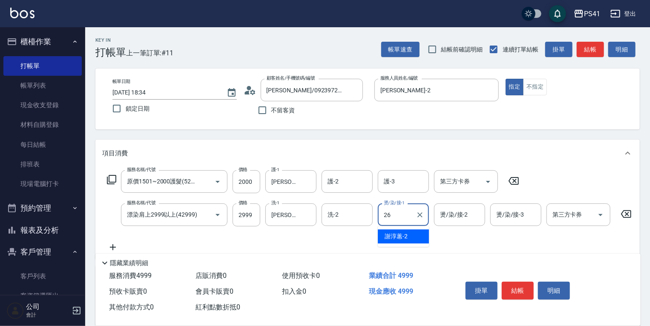
type input "[PERSON_NAME]-26"
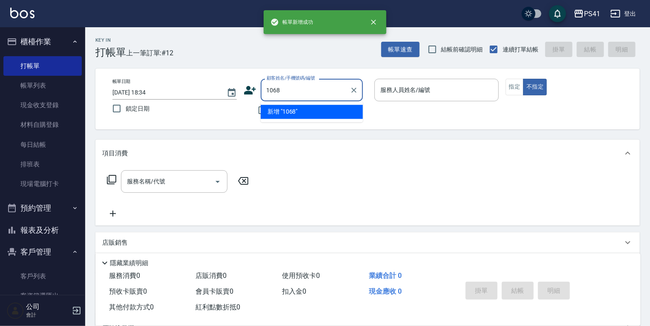
type input "1068"
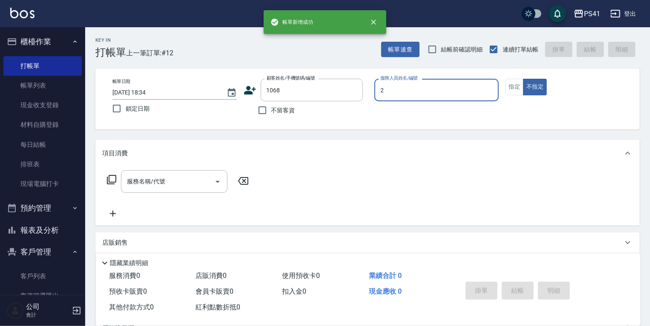
type input "[PERSON_NAME]-2"
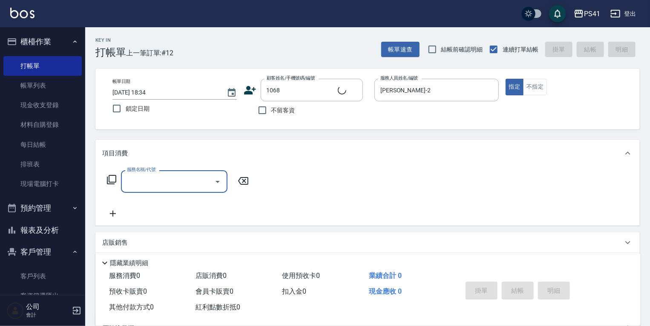
type input "[PERSON_NAME]/0919559912/1068"
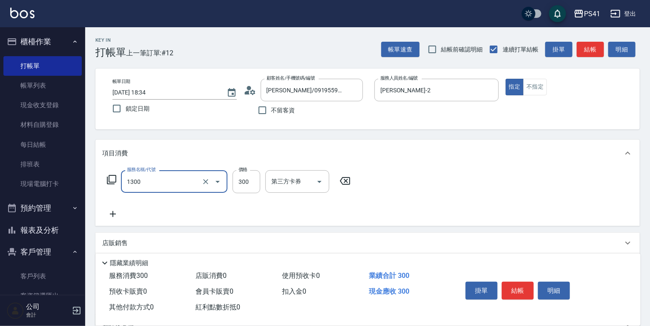
type input "洗髮300(1300)"
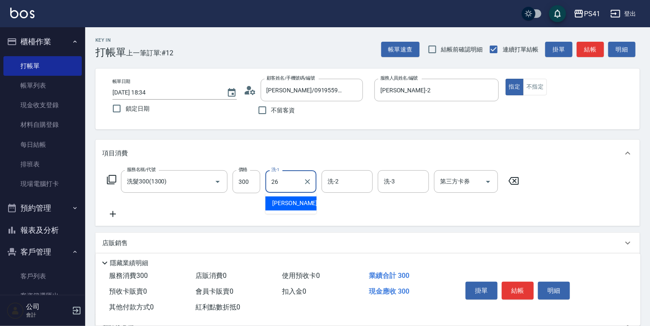
type input "[PERSON_NAME]-26"
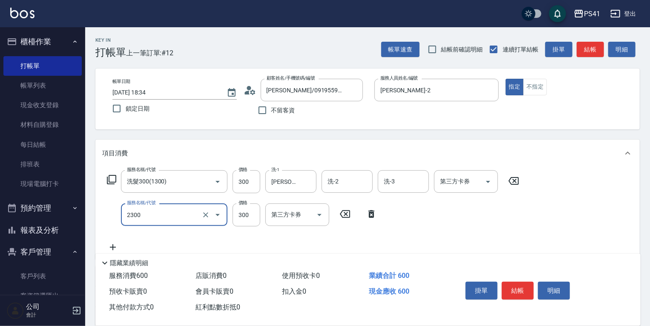
type input "剪髮(2300)"
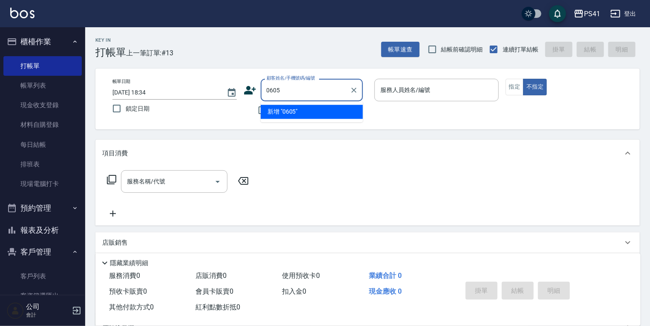
type input "0605"
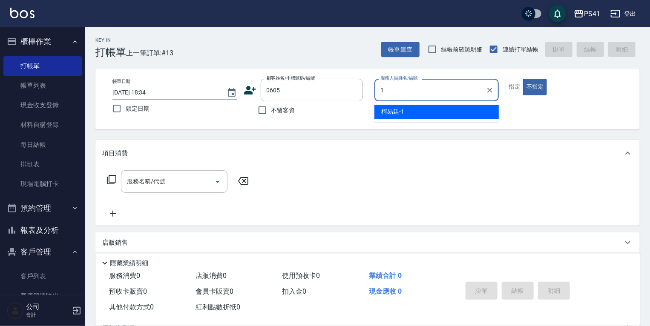
type input "[PERSON_NAME]-1"
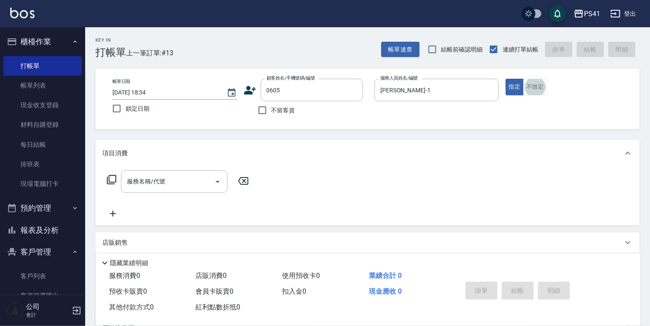
type input "[PERSON_NAME]/0912506654/0605"
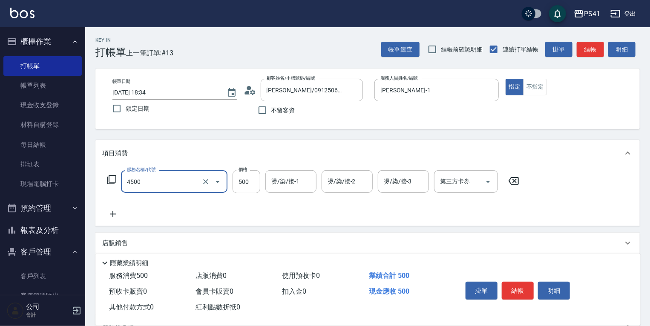
type input "補染(4500)"
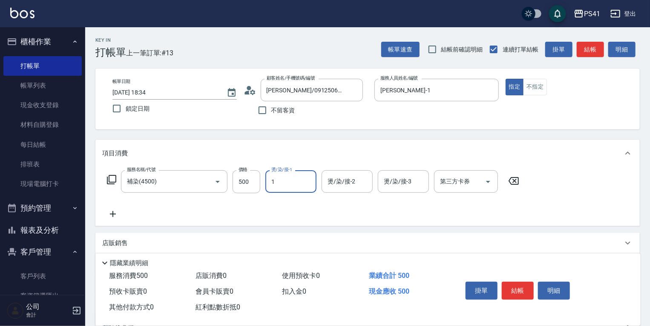
type input "[PERSON_NAME]-1"
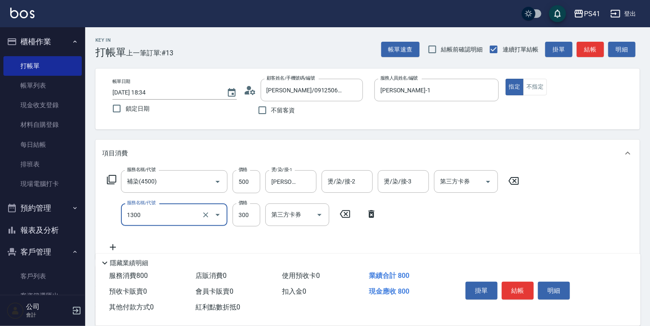
type input "洗髮300(1300)"
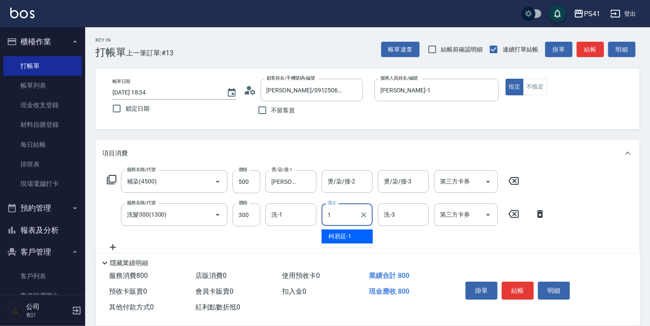
type input "[PERSON_NAME]-1"
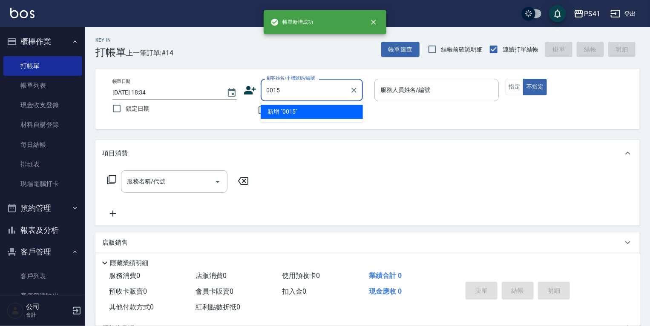
type input "0015"
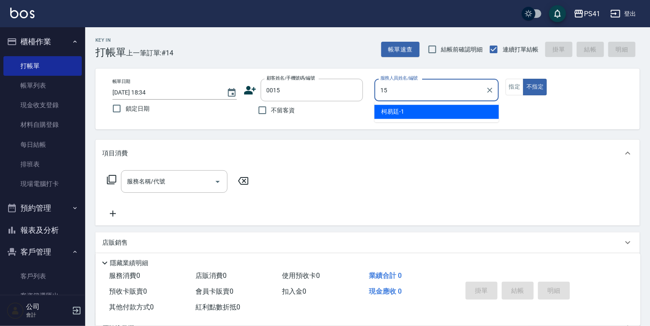
type input "[PERSON_NAME]-15"
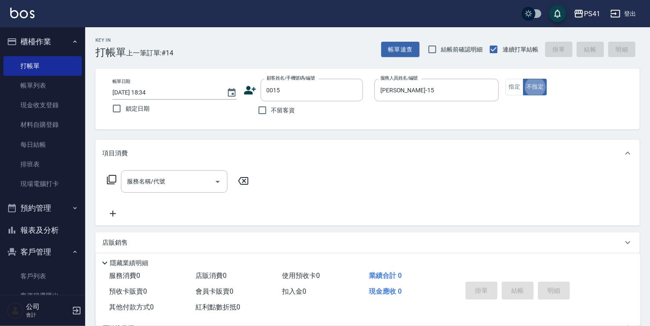
type input "[PERSON_NAME]/15_[PERSON_NAME]/0015"
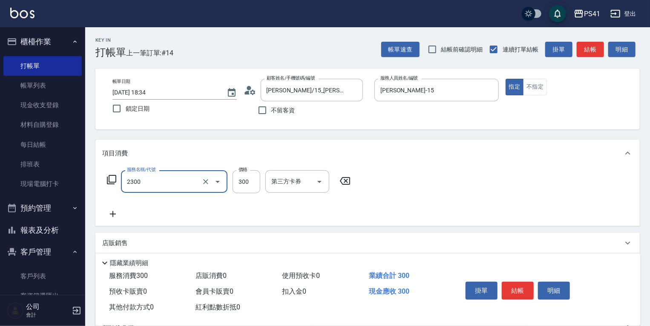
type input "剪髮(2300)"
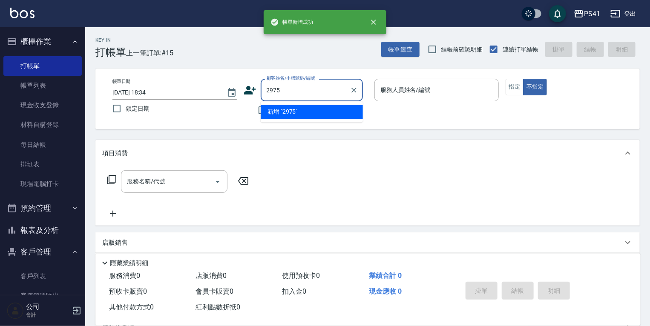
type input "2975"
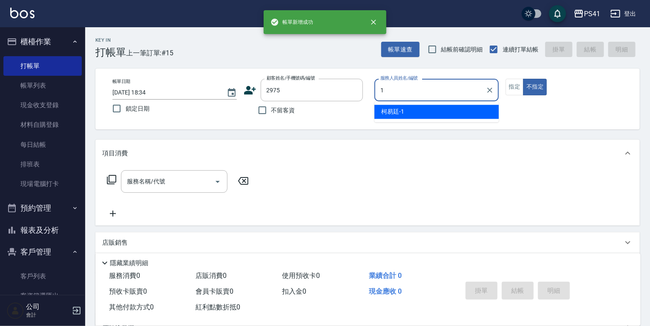
type input "15"
type input "[PERSON_NAME]/2975_[PERSON_NAME]/2975"
type input "[PERSON_NAME]-15"
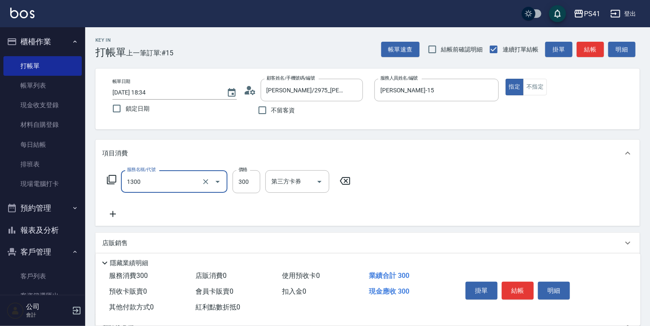
type input "洗髮300(1300)"
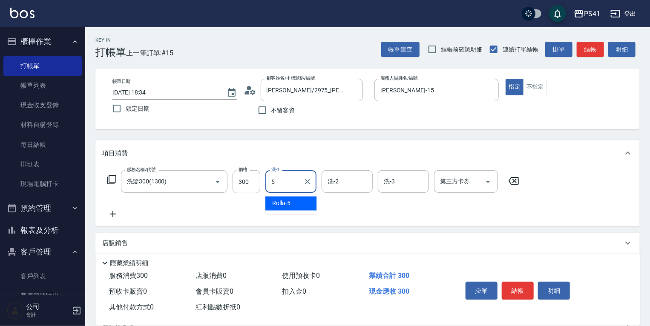
type input "Rolla-5"
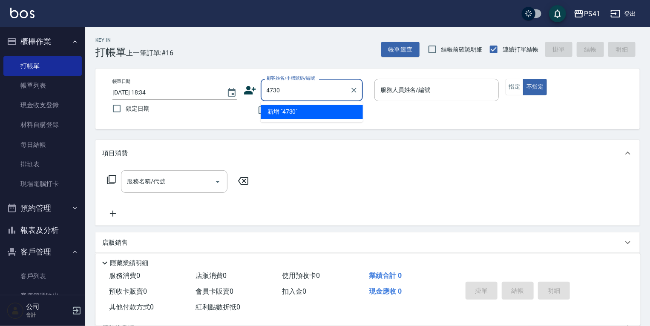
type input "4730"
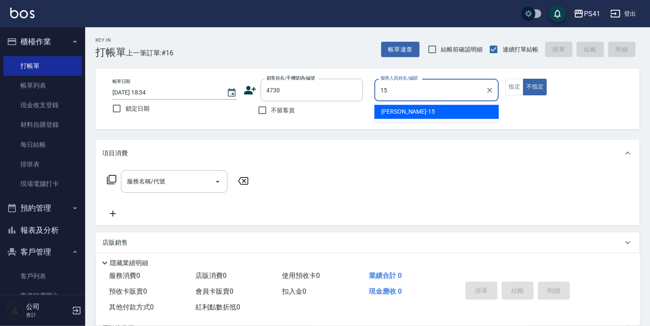
type input "[PERSON_NAME]-15"
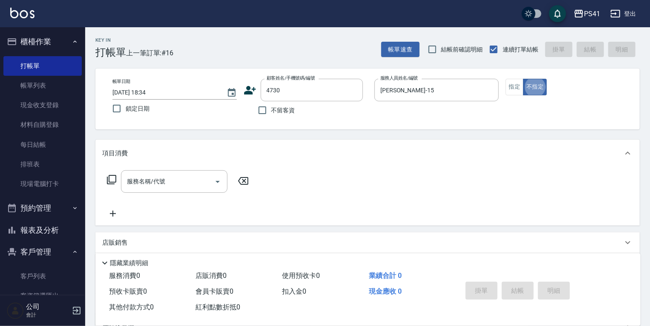
type input "[PERSON_NAME]/0920357773/4730"
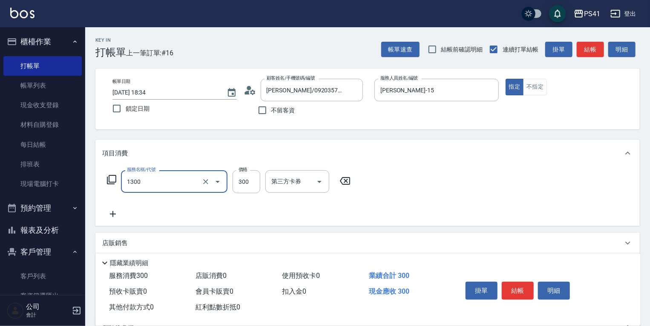
type input "洗髮300(1300)"
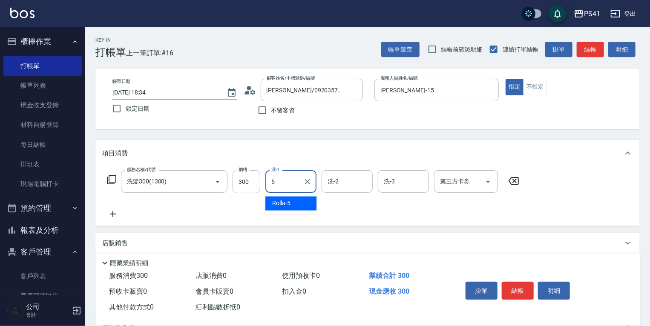
type input "Rolla-5"
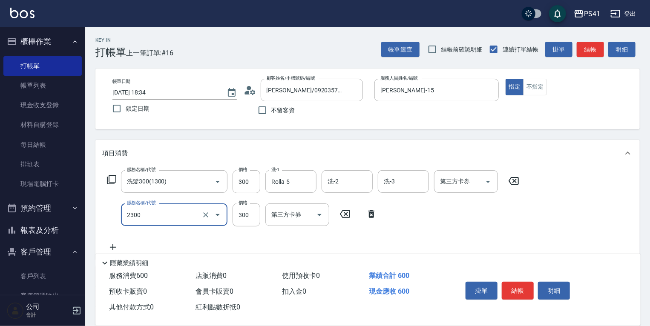
type input "剪髮(2300)"
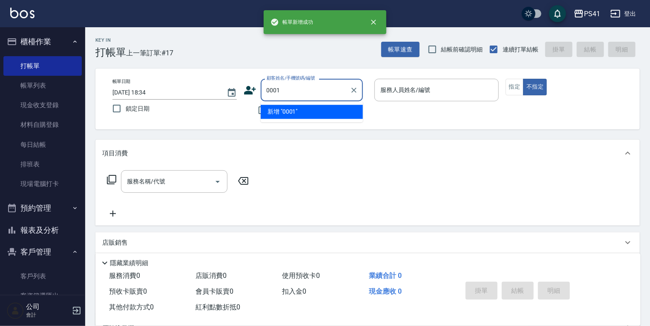
type input "0001"
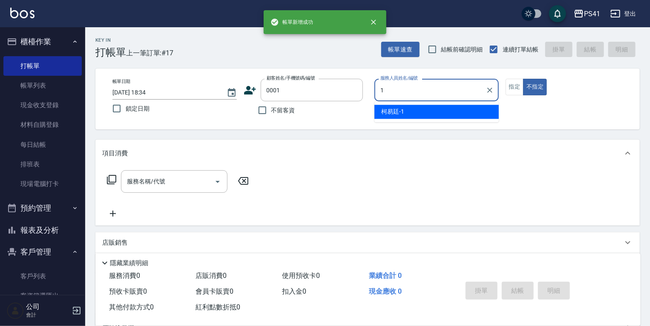
type input "[PERSON_NAME]-1"
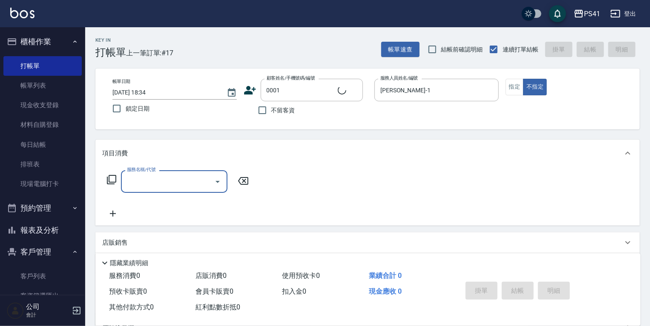
type input "1"
type input "pingu/1_pingu/0001"
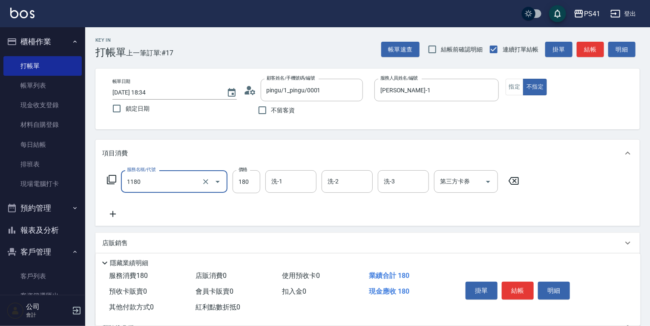
type input "洗髮(洗+剪不指定活動)(1180)"
click at [112, 216] on icon at bounding box center [112, 214] width 21 height 10
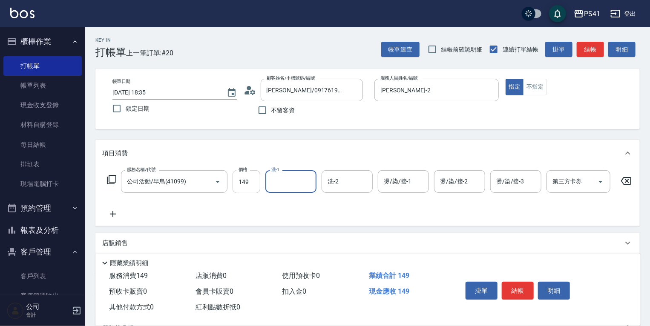
click at [240, 182] on input "149" at bounding box center [247, 181] width 28 height 23
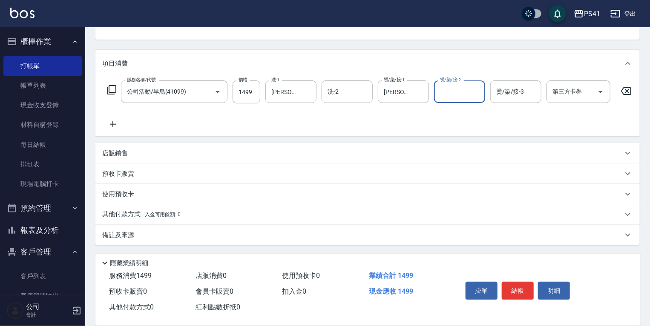
click at [119, 213] on p "其他付款方式 入金可用餘額: 0" at bounding box center [141, 214] width 78 height 9
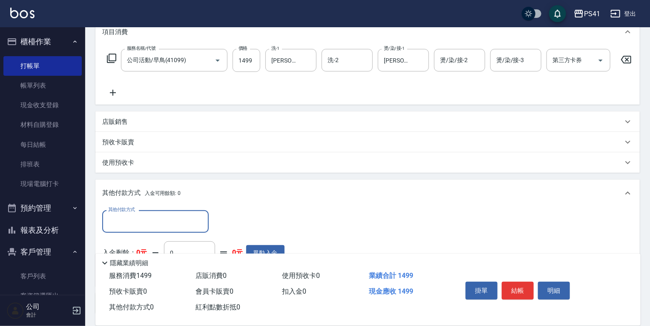
scroll to position [0, 0]
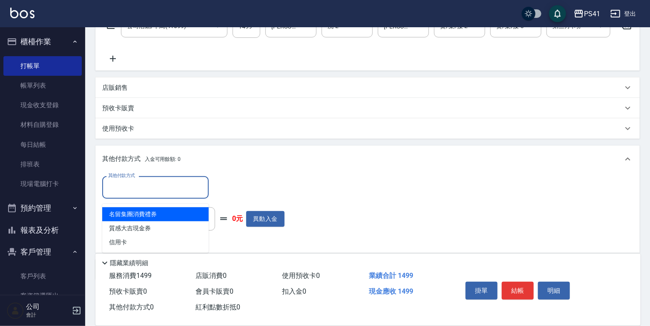
click at [128, 195] on input "其他付款方式" at bounding box center [155, 187] width 99 height 15
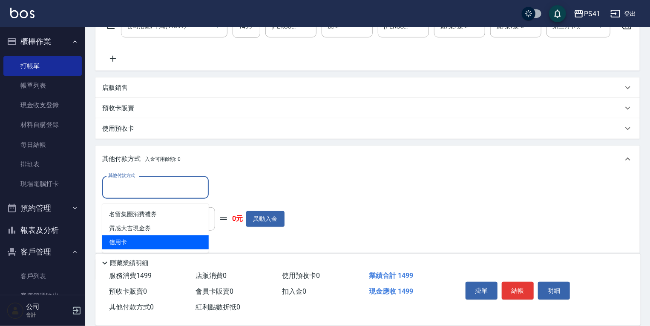
click at [136, 236] on span "信用卡" at bounding box center [155, 243] width 106 height 14
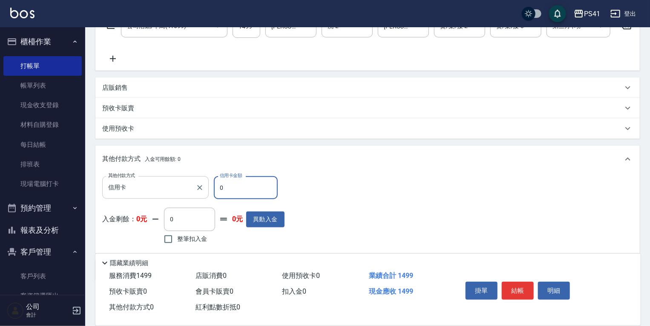
drag, startPoint x: 245, startPoint y: 187, endPoint x: 103, endPoint y: 193, distance: 142.8
click at [112, 194] on div "其他付款方式 信用卡 其他付款方式 信用卡金額 0 信用卡金額" at bounding box center [193, 187] width 182 height 23
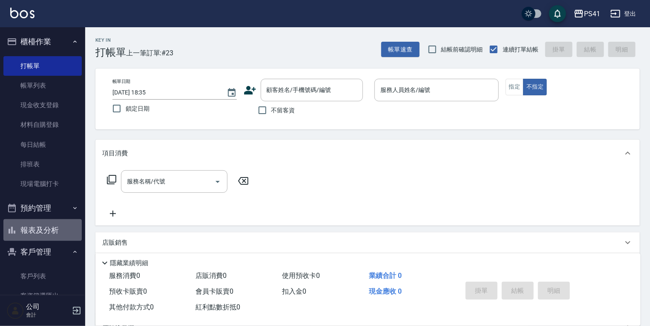
click at [46, 233] on button "報表及分析" at bounding box center [42, 230] width 78 height 22
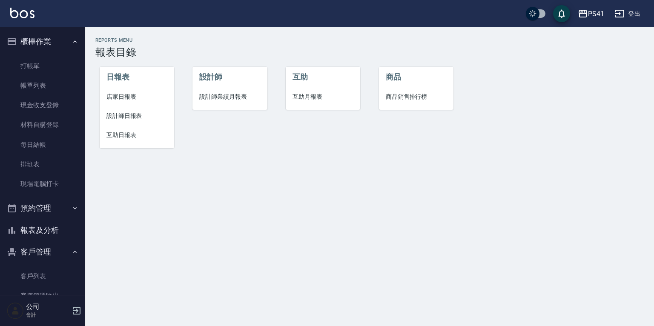
click at [128, 121] on li "設計師日報表" at bounding box center [137, 115] width 75 height 19
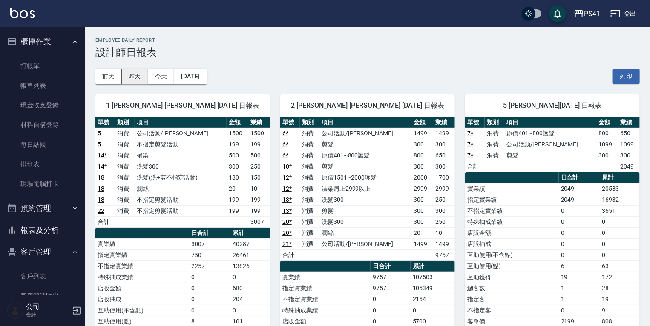
click at [135, 77] on button "昨天" at bounding box center [135, 77] width 26 height 16
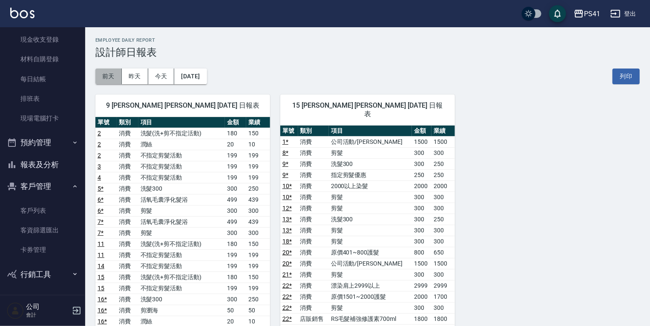
click at [112, 74] on button "前天" at bounding box center [108, 77] width 26 height 16
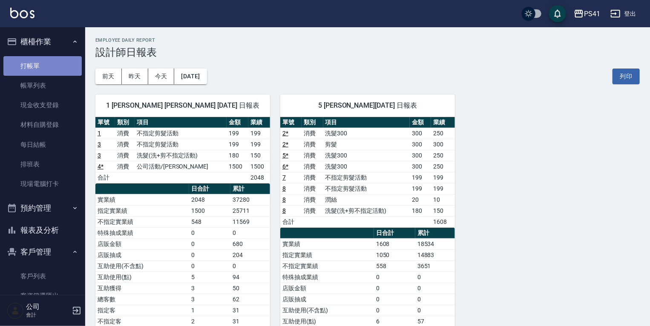
click at [49, 57] on link "打帳單" at bounding box center [42, 66] width 78 height 20
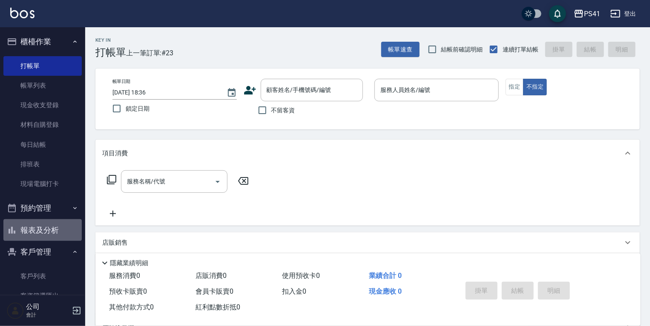
click at [47, 228] on button "報表及分析" at bounding box center [42, 230] width 78 height 22
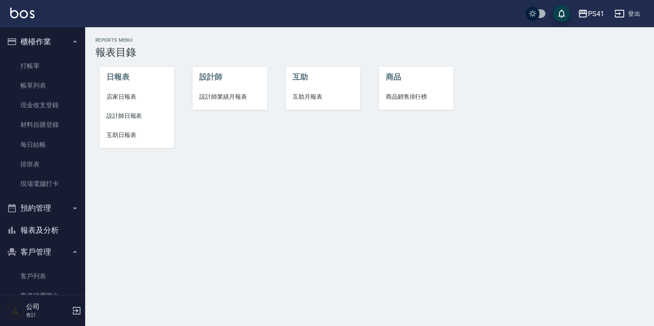
click at [135, 118] on span "設計師日報表" at bounding box center [136, 116] width 61 height 9
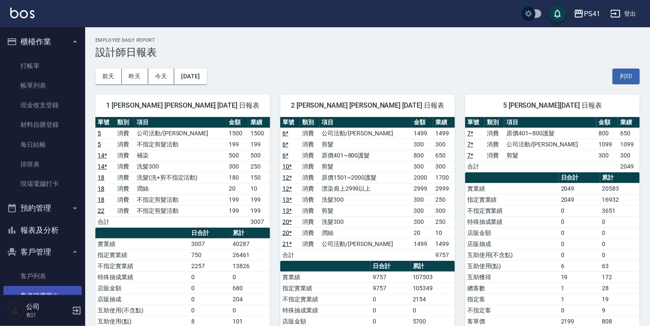
drag, startPoint x: 32, startPoint y: 276, endPoint x: 33, endPoint y: 288, distance: 12.4
click at [32, 276] on link "客戶列表" at bounding box center [42, 277] width 78 height 20
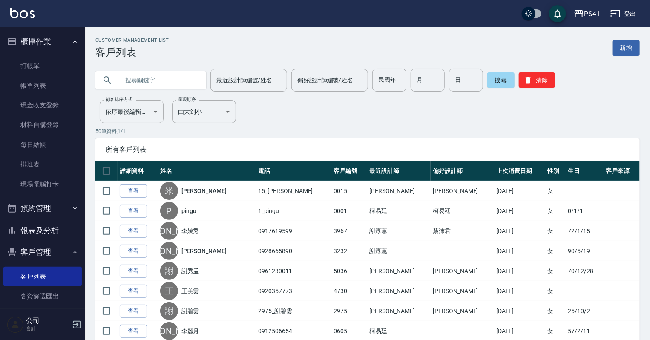
click at [142, 82] on input "text" at bounding box center [159, 80] width 80 height 23
click at [387, 78] on input "民國年" at bounding box center [389, 80] width 34 height 23
click at [426, 79] on input "月" at bounding box center [428, 80] width 34 height 23
click at [460, 75] on input "日" at bounding box center [466, 80] width 34 height 23
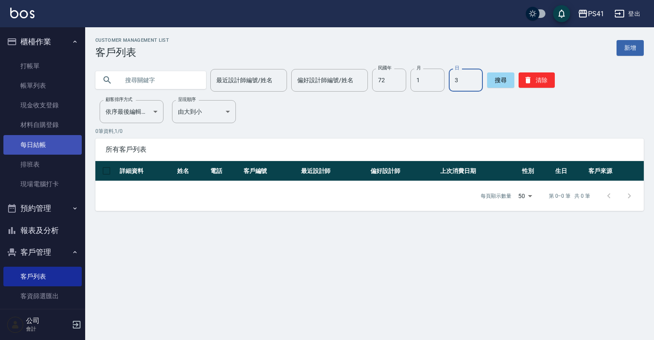
drag, startPoint x: 38, startPoint y: 163, endPoint x: 39, endPoint y: 150, distance: 13.2
click at [38, 163] on link "排班表" at bounding box center [42, 165] width 78 height 20
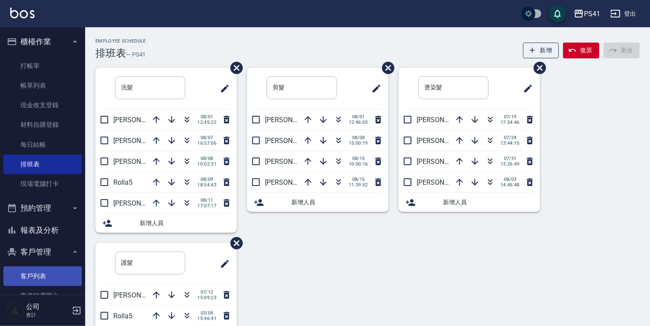
drag, startPoint x: 48, startPoint y: 264, endPoint x: 49, endPoint y: 269, distance: 4.8
click at [48, 198] on ul "客戶列表 客資篩選匯出 卡券管理" at bounding box center [42, 125] width 78 height 145
click at [49, 274] on link "客戶列表" at bounding box center [42, 277] width 78 height 20
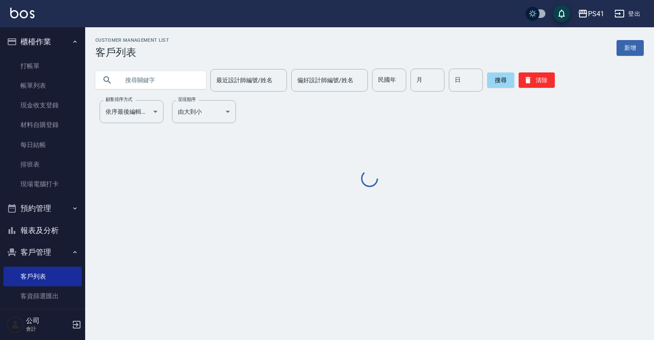
click at [130, 78] on input "text" at bounding box center [159, 80] width 80 height 23
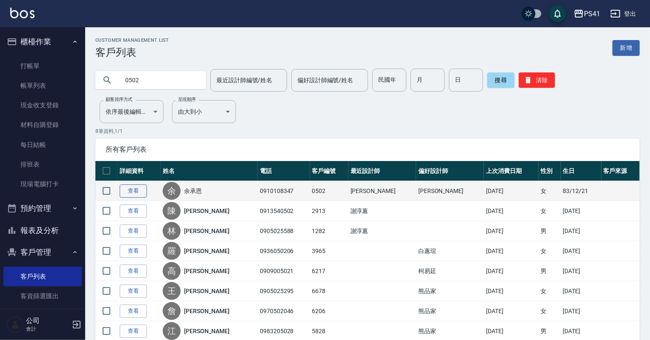
click at [133, 191] on link "查看" at bounding box center [133, 190] width 27 height 13
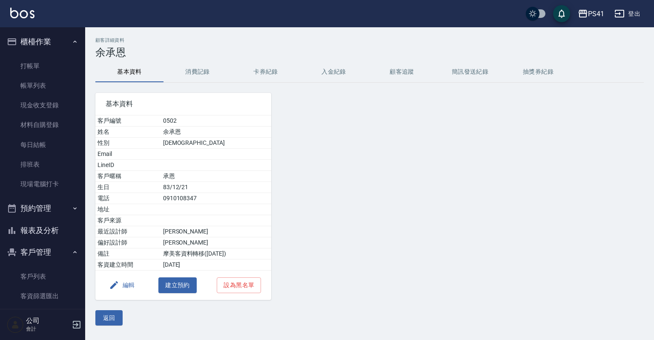
click at [192, 68] on button "消費記錄" at bounding box center [198, 72] width 68 height 20
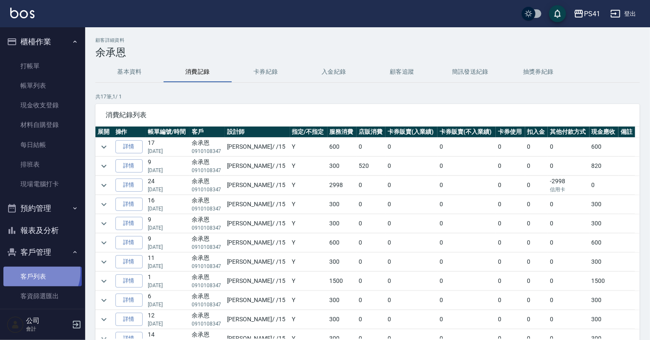
click at [36, 272] on link "客戶列表" at bounding box center [42, 277] width 78 height 20
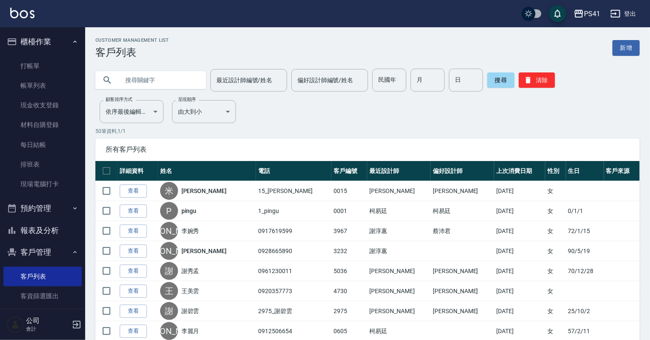
click at [121, 78] on input "text" at bounding box center [159, 80] width 80 height 23
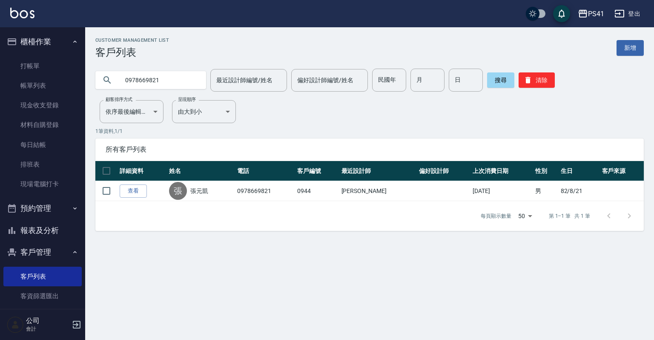
drag, startPoint x: 183, startPoint y: 76, endPoint x: 152, endPoint y: 80, distance: 30.4
click at [152, 80] on input "0978669821" at bounding box center [159, 80] width 80 height 23
click at [38, 69] on link "打帳單" at bounding box center [42, 66] width 78 height 20
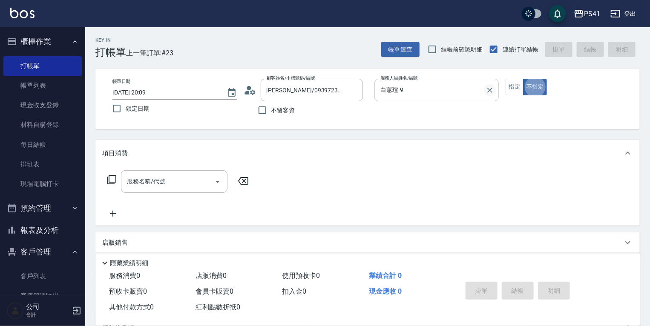
click at [491, 94] on button "Clear" at bounding box center [490, 90] width 12 height 12
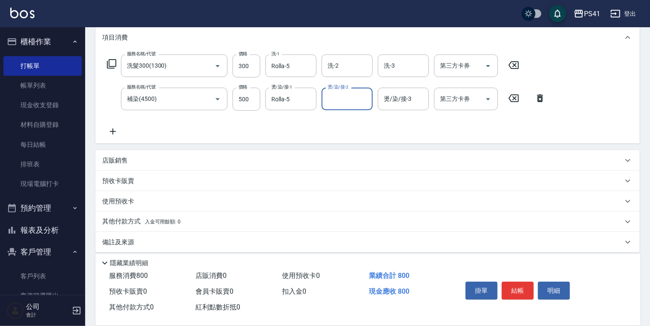
scroll to position [123, 0]
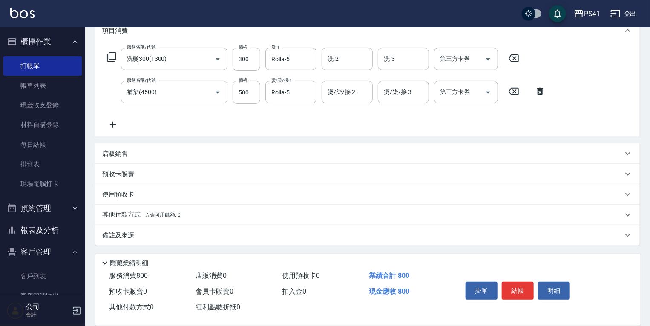
click at [109, 121] on icon at bounding box center [112, 125] width 21 height 10
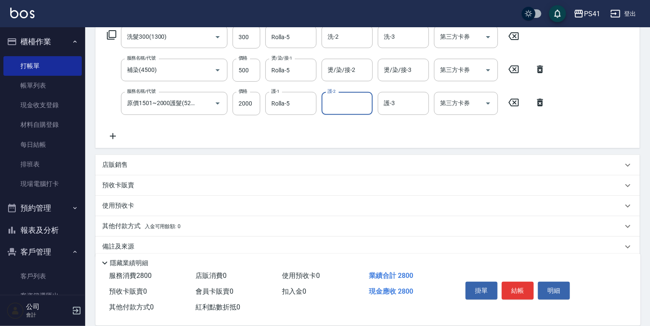
scroll to position [156, 0]
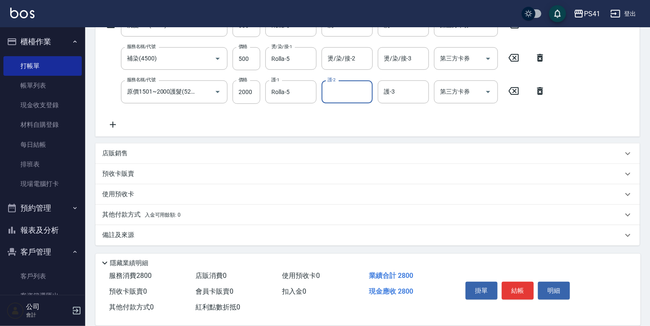
click at [164, 213] on span "入金可用餘額: 0" at bounding box center [163, 215] width 36 height 6
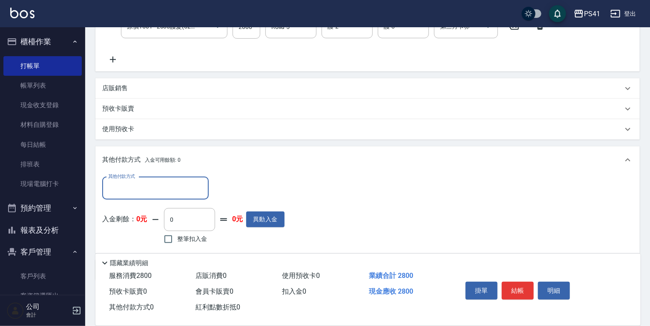
scroll to position [0, 0]
drag, startPoint x: 157, startPoint y: 189, endPoint x: 151, endPoint y: 196, distance: 9.7
click at [152, 194] on input "其他付款方式" at bounding box center [155, 188] width 99 height 15
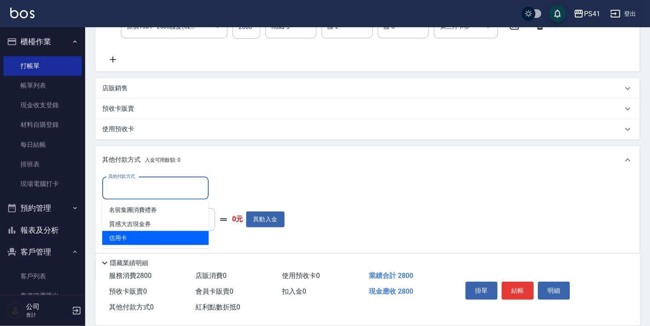
drag, startPoint x: 130, startPoint y: 234, endPoint x: 211, endPoint y: 217, distance: 82.3
click at [130, 235] on span "信用卡" at bounding box center [155, 238] width 106 height 14
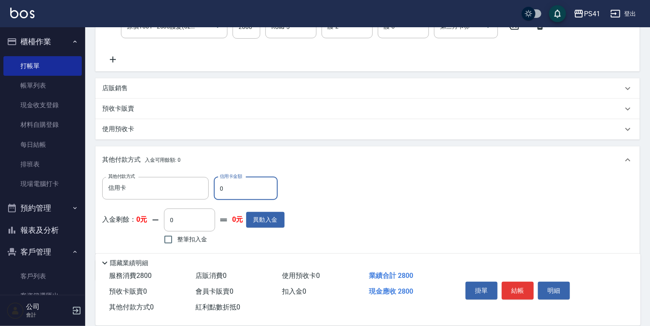
drag, startPoint x: 232, startPoint y: 189, endPoint x: 0, endPoint y: 180, distance: 231.9
click at [76, 172] on div "PS41 登出 櫃檯作業 打帳單 帳單列表 現金收支登錄 材料自購登錄 每日結帳 排班表 現場電腦打卡 預約管理 預約管理 單日預約紀錄 單週預約紀錄 報表及…" at bounding box center [325, 70] width 650 height 583
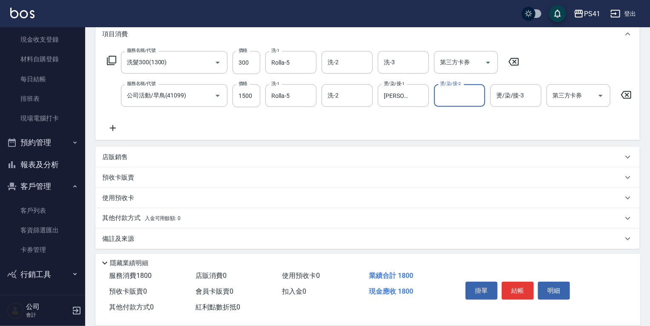
scroll to position [128, 0]
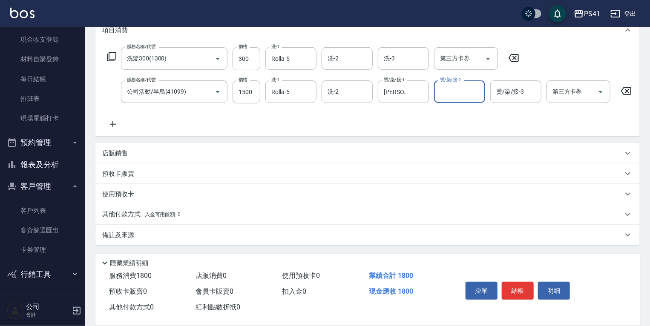
click at [172, 215] on span "入金可用餘額: 0" at bounding box center [163, 215] width 36 height 6
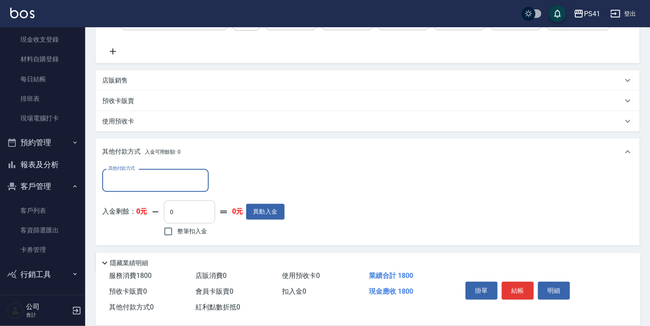
scroll to position [0, 0]
click at [169, 188] on input "其他付款方式" at bounding box center [155, 180] width 99 height 15
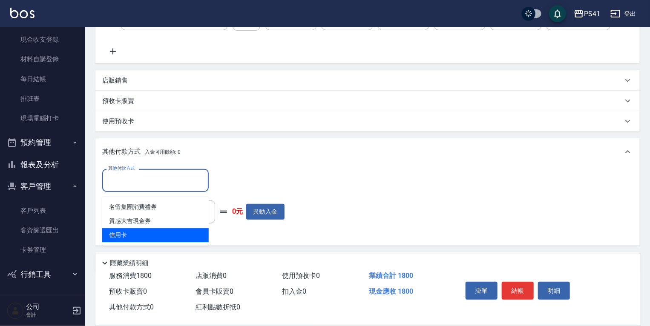
click at [153, 235] on span "信用卡" at bounding box center [155, 235] width 106 height 14
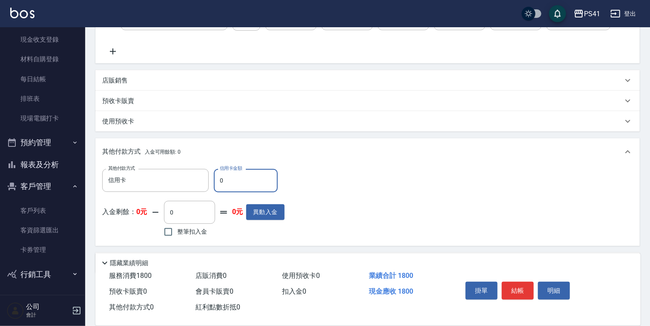
drag, startPoint x: 198, startPoint y: 185, endPoint x: 0, endPoint y: 202, distance: 199.2
click at [31, 185] on div "PS41 登出 櫃檯作業 打帳單 帳單列表 現金收支登錄 材料自購登錄 每日結帳 排班表 現場電腦打卡 預約管理 預約管理 單日預約紀錄 單週預約紀錄 報表及…" at bounding box center [325, 79] width 650 height 550
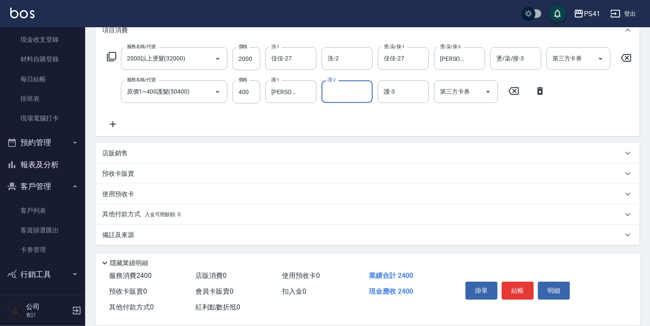
scroll to position [128, 0]
click at [137, 216] on p "其他付款方式 入金可用餘額: 0" at bounding box center [141, 214] width 78 height 9
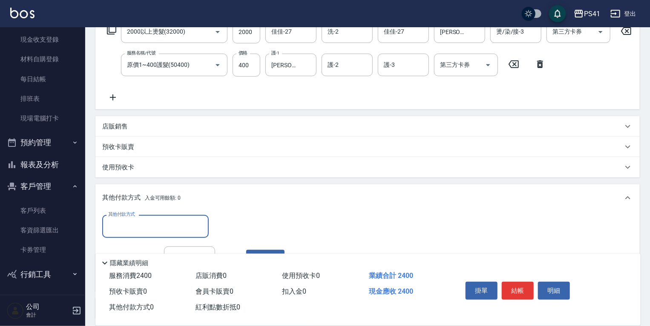
scroll to position [0, 0]
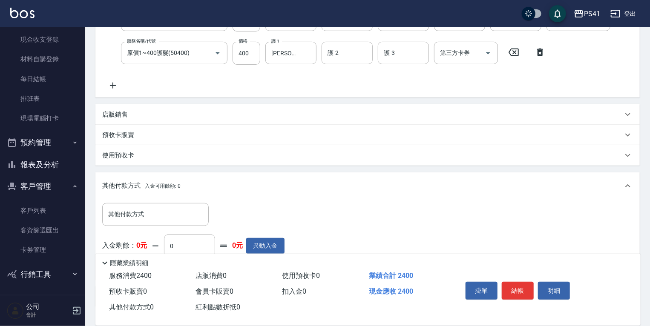
click at [141, 116] on div "店販銷售" at bounding box center [362, 114] width 520 height 9
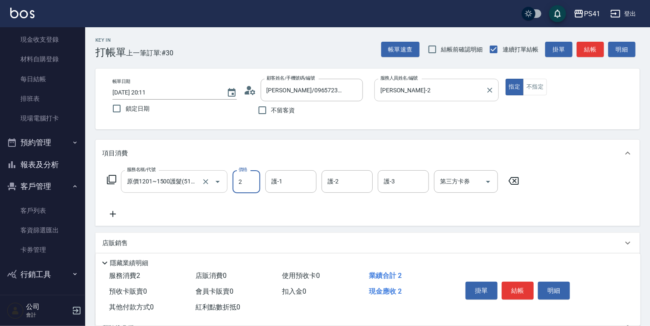
click at [211, 181] on button "Open" at bounding box center [218, 182] width 14 height 14
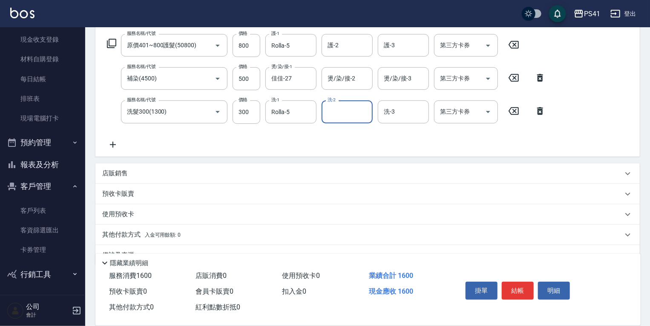
scroll to position [156, 0]
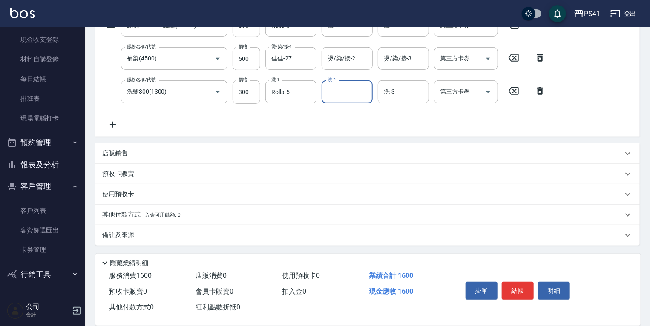
click at [143, 210] on p "其他付款方式 入金可用餘額: 0" at bounding box center [141, 214] width 78 height 9
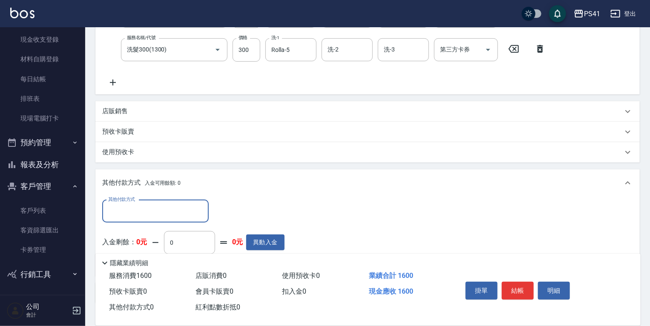
scroll to position [0, 0]
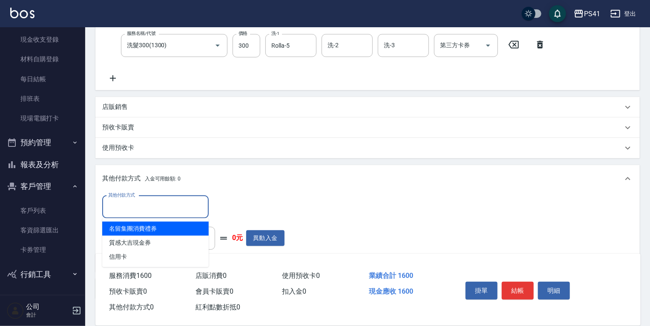
click at [144, 201] on input "其他付款方式" at bounding box center [155, 207] width 99 height 15
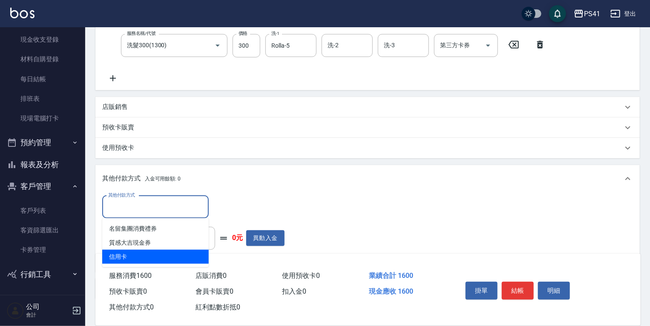
click at [145, 252] on span "信用卡" at bounding box center [155, 257] width 106 height 14
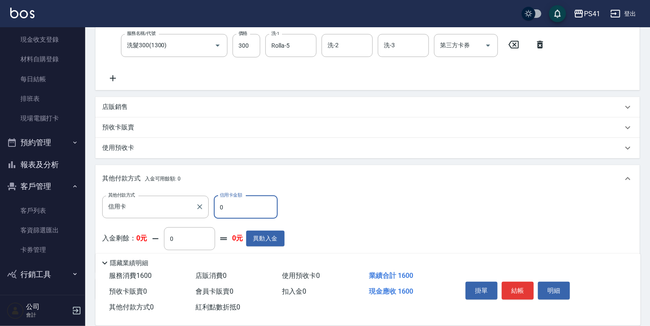
drag, startPoint x: 262, startPoint y: 206, endPoint x: 126, endPoint y: 196, distance: 136.7
click at [142, 193] on div "其他付款方式 信用卡 其他付款方式 信用卡金額 0 信用卡金額 入金剩餘： 0元 0 ​ 整筆扣入金 0元 異動入金" at bounding box center [367, 233] width 544 height 80
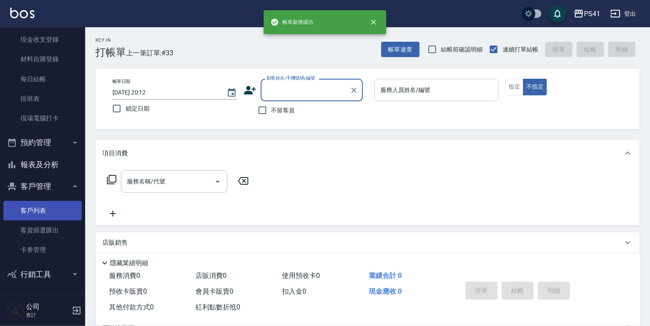
click at [40, 211] on link "客戶列表" at bounding box center [42, 211] width 78 height 20
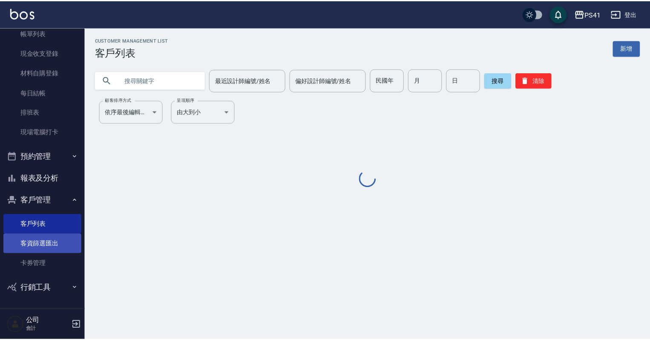
scroll to position [52, 0]
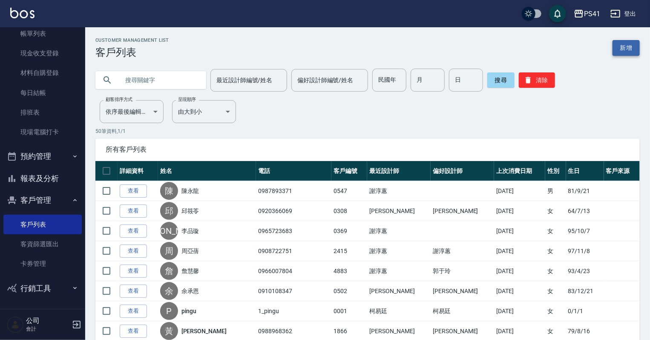
click at [616, 51] on link "新增" at bounding box center [625, 48] width 27 height 16
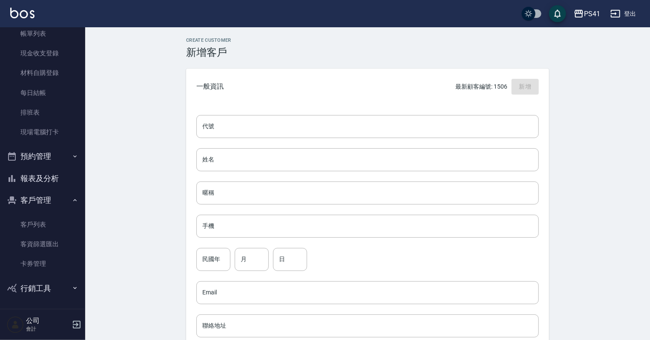
click at [363, 112] on div "代號 代號 姓名 姓名 暱稱 暱稱 手機 手機 民國年 民國年 月 月 日 日 Email Email 聯絡地址 聯絡地址 男 女 LINE ID LINE …" at bounding box center [367, 312] width 363 height 414
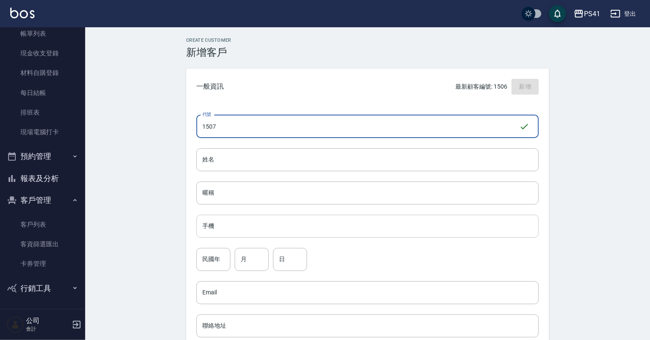
click at [433, 235] on input "手機" at bounding box center [367, 226] width 342 height 23
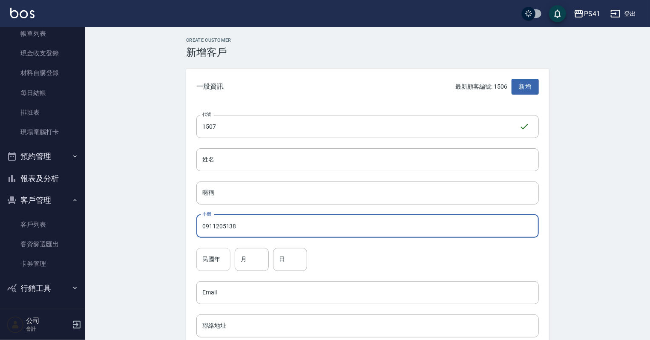
click at [223, 262] on input "民國年" at bounding box center [213, 259] width 34 height 23
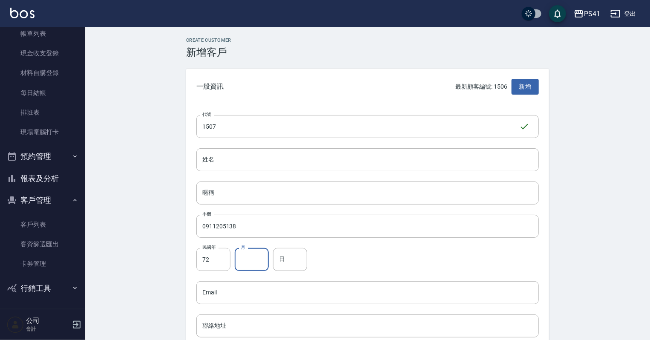
click at [262, 257] on input "月" at bounding box center [252, 259] width 34 height 23
drag, startPoint x: 306, startPoint y: 262, endPoint x: 310, endPoint y: 254, distance: 9.5
click at [306, 259] on input "日" at bounding box center [290, 259] width 34 height 23
click at [317, 159] on input "姓名" at bounding box center [367, 159] width 342 height 23
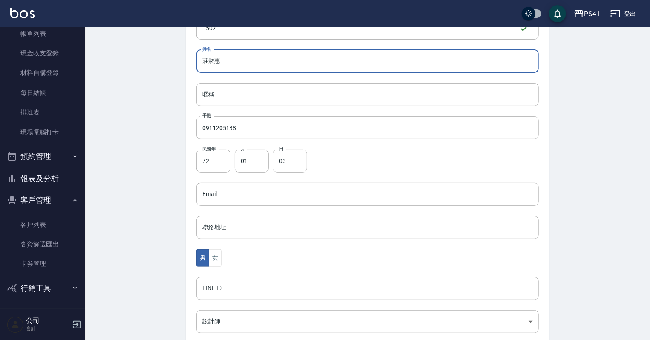
scroll to position [102, 0]
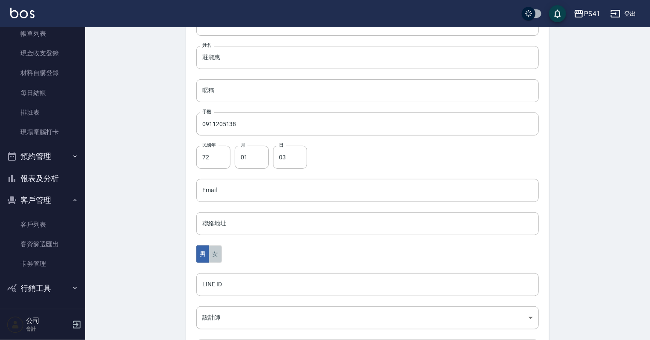
click at [218, 256] on button "女" at bounding box center [215, 253] width 13 height 17
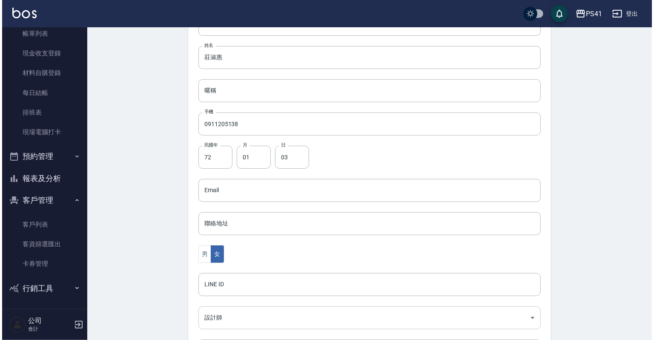
scroll to position [136, 0]
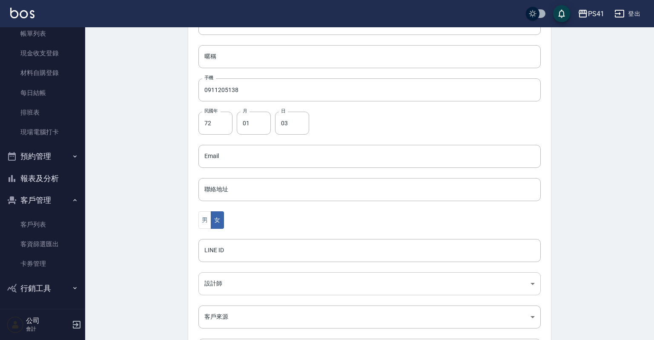
click at [221, 280] on body "PS41 登出 櫃檯作業 打帳單 帳單列表 現金收支登錄 材料自購登錄 每日結帳 排班表 現場電腦打卡 預約管理 預約管理 單日預約紀錄 單週預約紀錄 報表及…" at bounding box center [327, 141] width 654 height 555
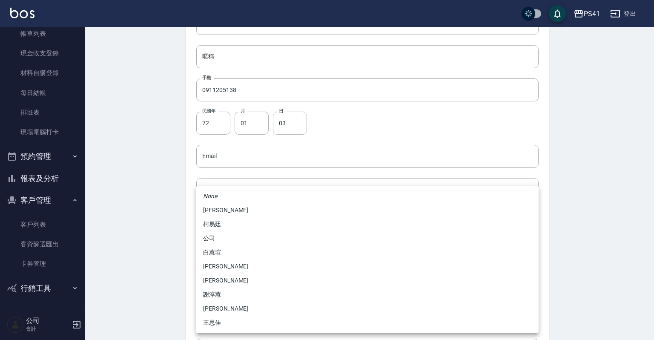
click at [220, 223] on li "柯易廷" at bounding box center [367, 224] width 342 height 14
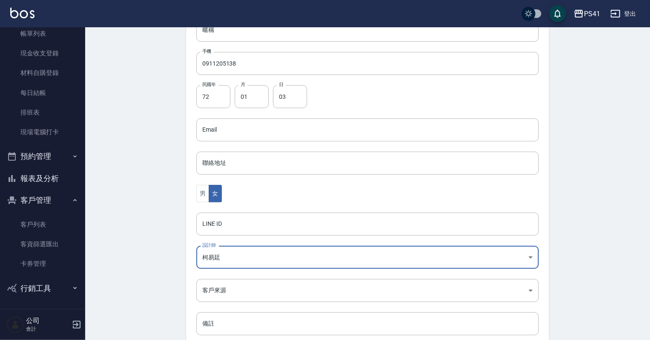
scroll to position [214, 0]
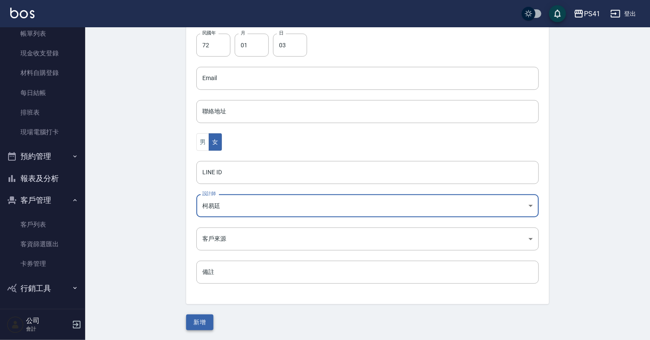
click at [198, 326] on button "新增" at bounding box center [199, 322] width 27 height 16
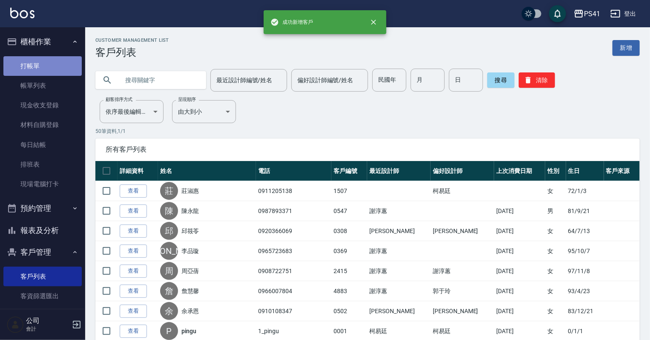
click at [51, 69] on link "打帳單" at bounding box center [42, 66] width 78 height 20
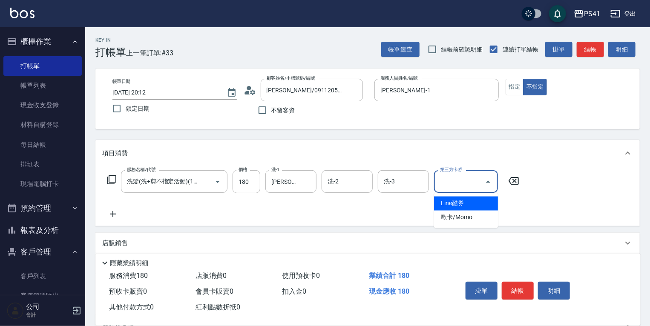
click at [115, 211] on icon at bounding box center [112, 214] width 21 height 10
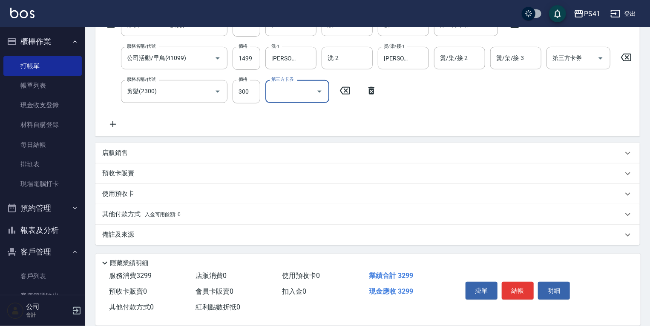
scroll to position [161, 0]
click at [140, 209] on div "其他付款方式 入金可用餘額: 0" at bounding box center [367, 214] width 544 height 20
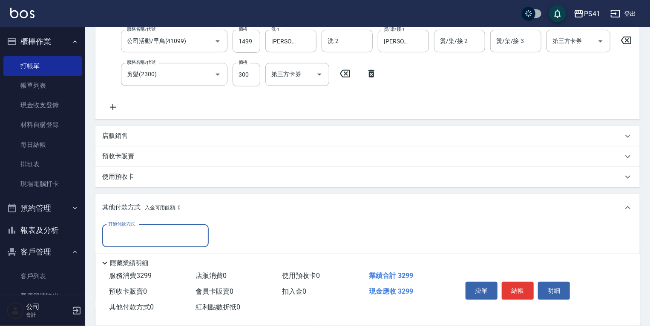
scroll to position [242, 0]
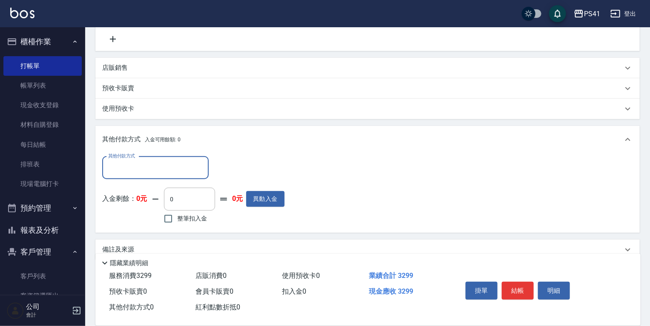
click at [152, 172] on input "其他付款方式" at bounding box center [155, 168] width 99 height 15
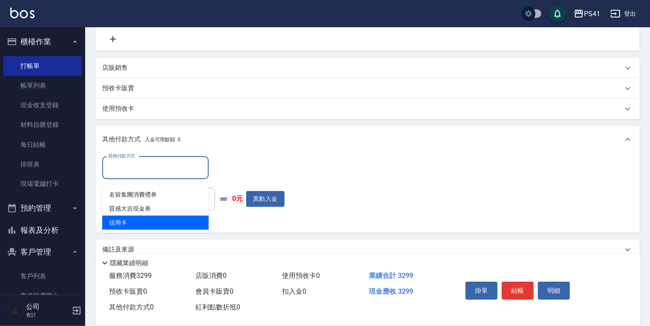
click at [145, 222] on span "信用卡" at bounding box center [155, 223] width 106 height 14
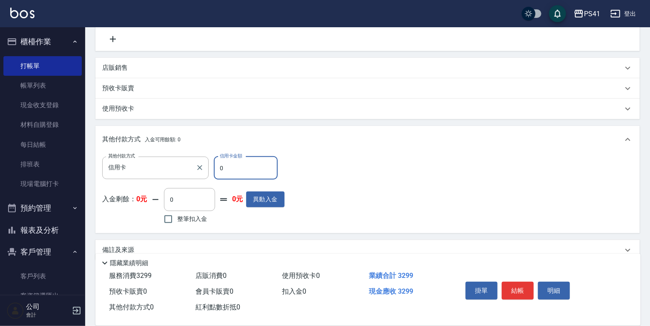
drag, startPoint x: 233, startPoint y: 174, endPoint x: 125, endPoint y: 162, distance: 109.3
click at [141, 166] on div "其他付款方式 信用卡 其他付款方式 信用卡金額 0 信用卡金額" at bounding box center [193, 168] width 182 height 23
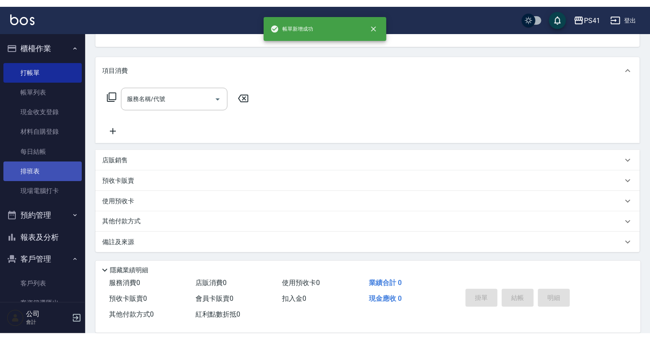
scroll to position [0, 0]
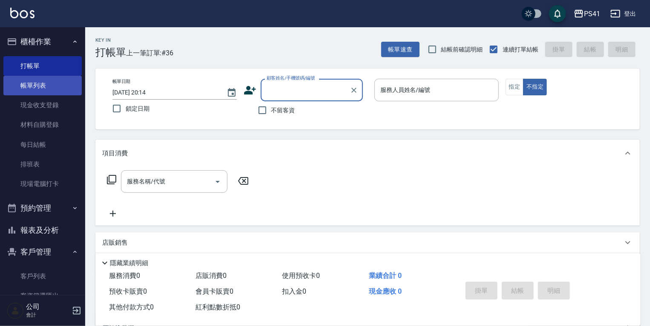
drag, startPoint x: 51, startPoint y: 79, endPoint x: 54, endPoint y: 94, distance: 15.6
click at [51, 79] on link "帳單列表" at bounding box center [42, 86] width 78 height 20
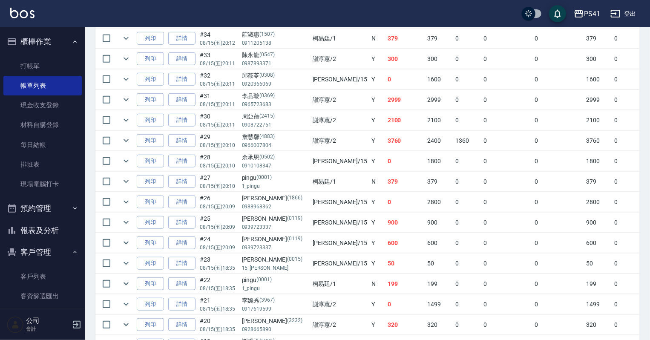
scroll to position [307, 0]
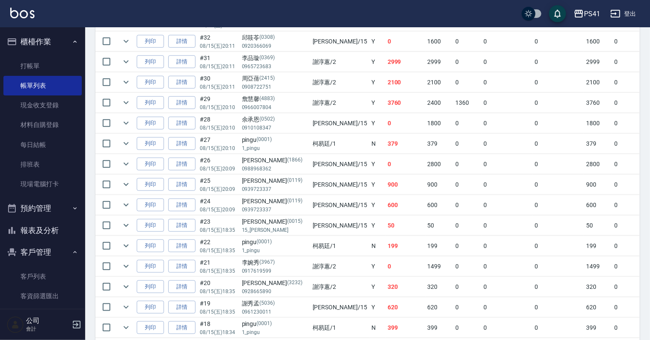
click at [425, 174] on td "2800" at bounding box center [439, 164] width 28 height 20
drag, startPoint x: 44, startPoint y: 231, endPoint x: 44, endPoint y: 221, distance: 10.2
click at [44, 231] on button "報表及分析" at bounding box center [42, 230] width 78 height 22
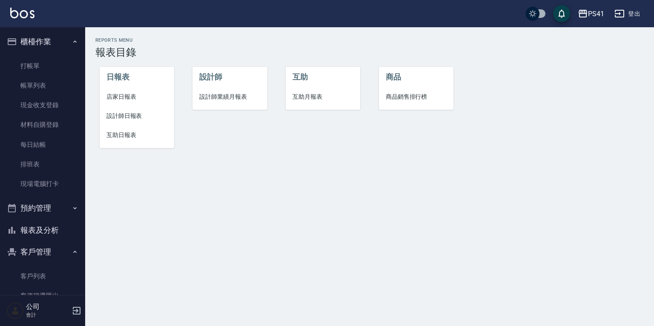
click at [113, 97] on span "店家日報表" at bounding box center [136, 96] width 61 height 9
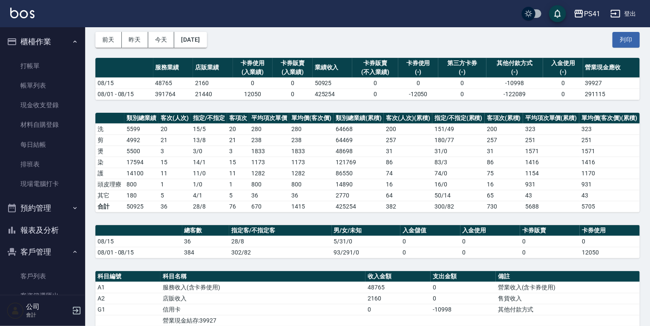
scroll to position [31, 0]
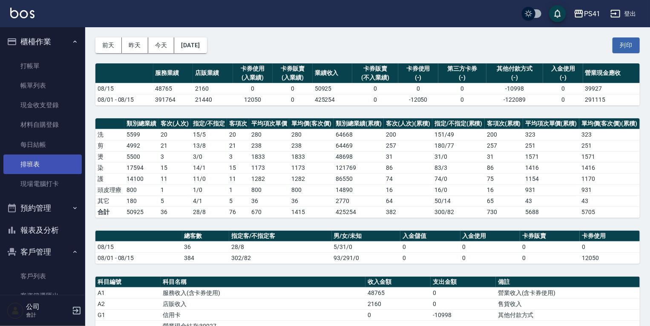
click at [72, 158] on link "排班表" at bounding box center [42, 165] width 78 height 20
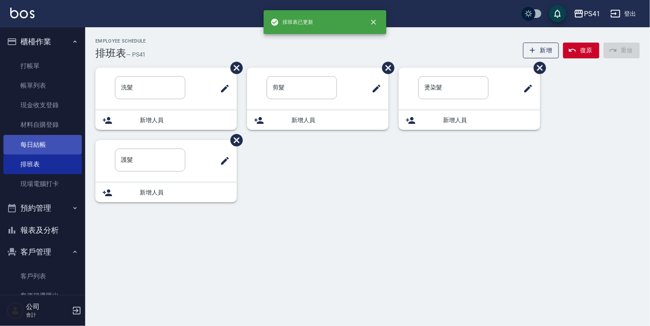
click at [64, 141] on link "每日結帳" at bounding box center [42, 145] width 78 height 20
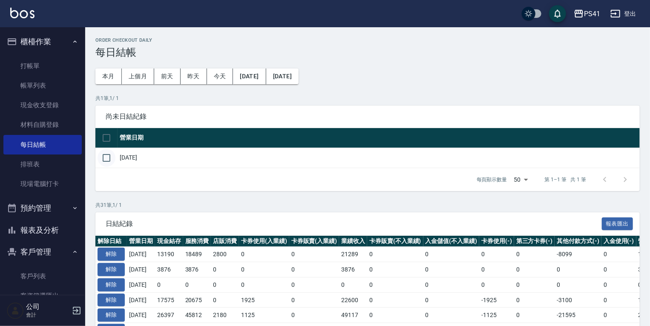
click at [104, 153] on input "checkbox" at bounding box center [107, 158] width 18 height 18
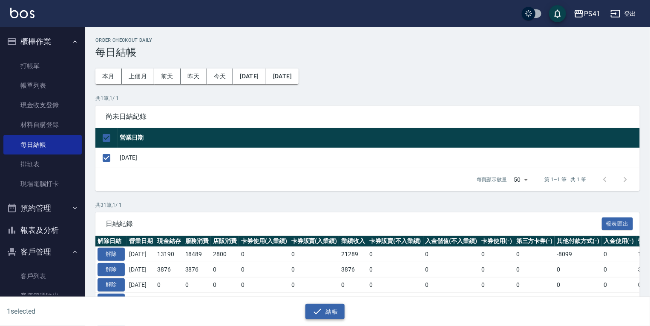
click at [316, 309] on icon "button" at bounding box center [317, 312] width 10 height 10
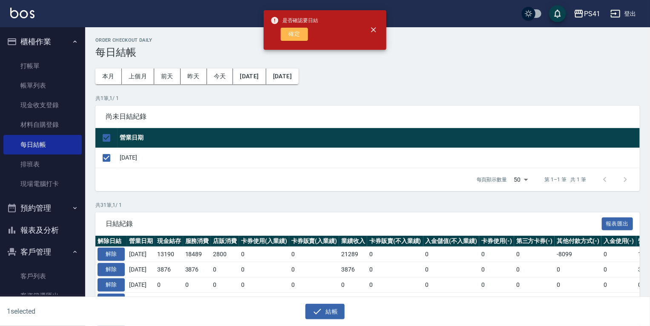
click at [307, 34] on button "確定" at bounding box center [294, 34] width 27 height 13
click at [302, 41] on div "是否確認要日結 確定" at bounding box center [294, 30] width 48 height 34
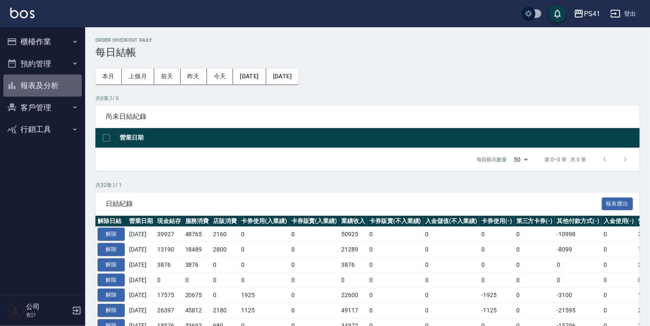
click at [46, 90] on button "報表及分析" at bounding box center [42, 86] width 78 height 22
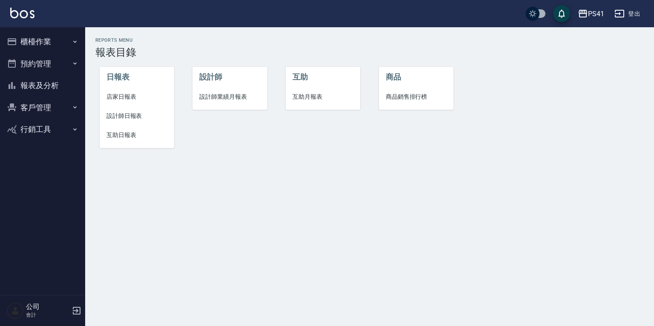
click at [138, 115] on span "設計師日報表" at bounding box center [136, 116] width 61 height 9
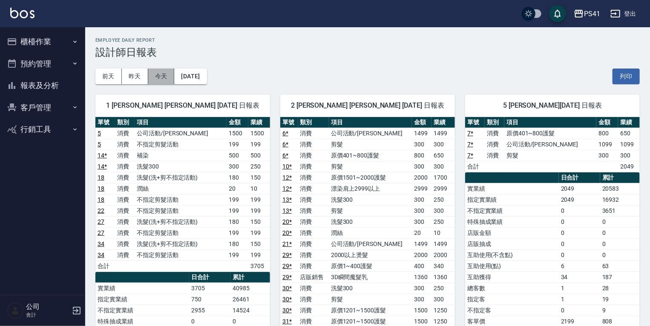
click at [164, 82] on button "今天" at bounding box center [161, 77] width 26 height 16
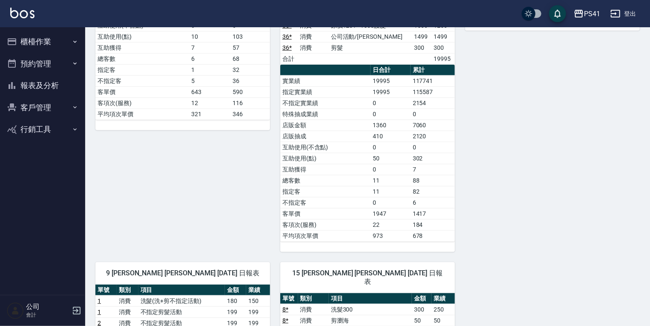
scroll to position [239, 0]
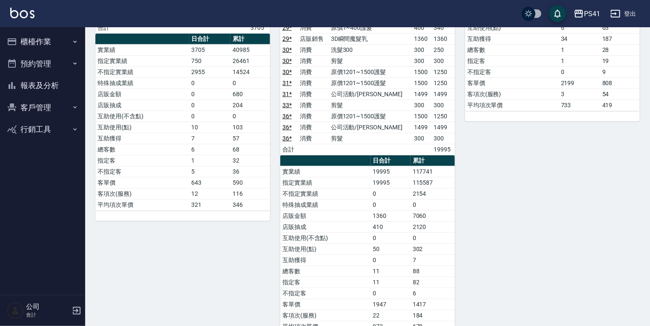
click at [38, 83] on button "報表及分析" at bounding box center [42, 86] width 78 height 22
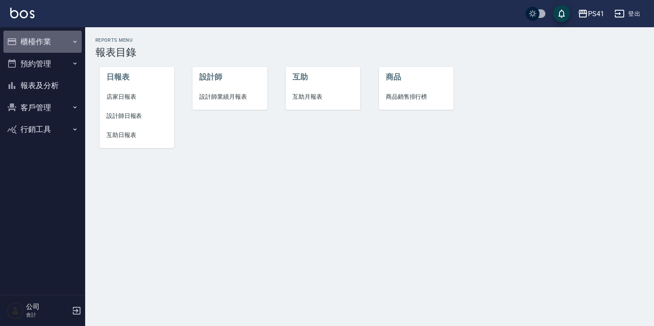
click at [37, 43] on button "櫃檯作業" at bounding box center [42, 42] width 78 height 22
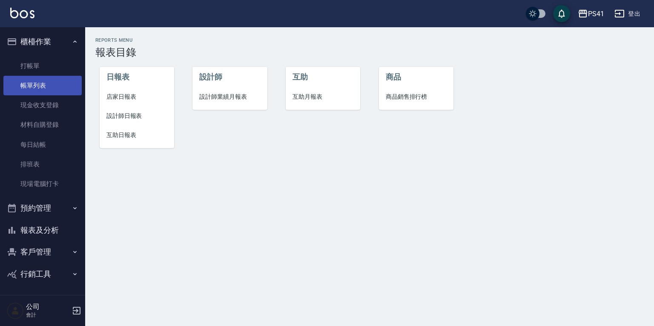
click at [37, 91] on link "帳單列表" at bounding box center [42, 86] width 78 height 20
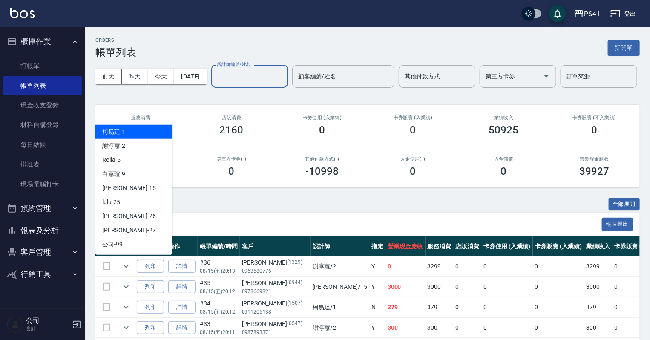
click at [215, 84] on input "設計師編號/姓名" at bounding box center [249, 76] width 69 height 15
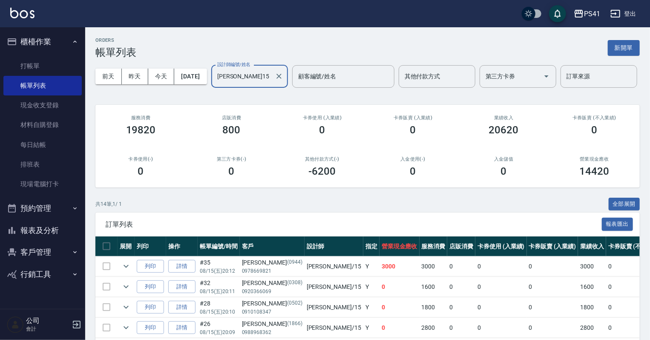
type input "[PERSON_NAME]-15"
click at [33, 232] on button "報表及分析" at bounding box center [42, 230] width 78 height 22
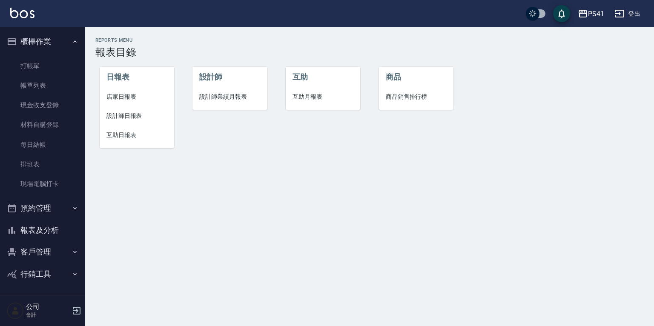
click at [109, 137] on span "互助日報表" at bounding box center [136, 135] width 61 height 9
